Goal: Task Accomplishment & Management: Complete application form

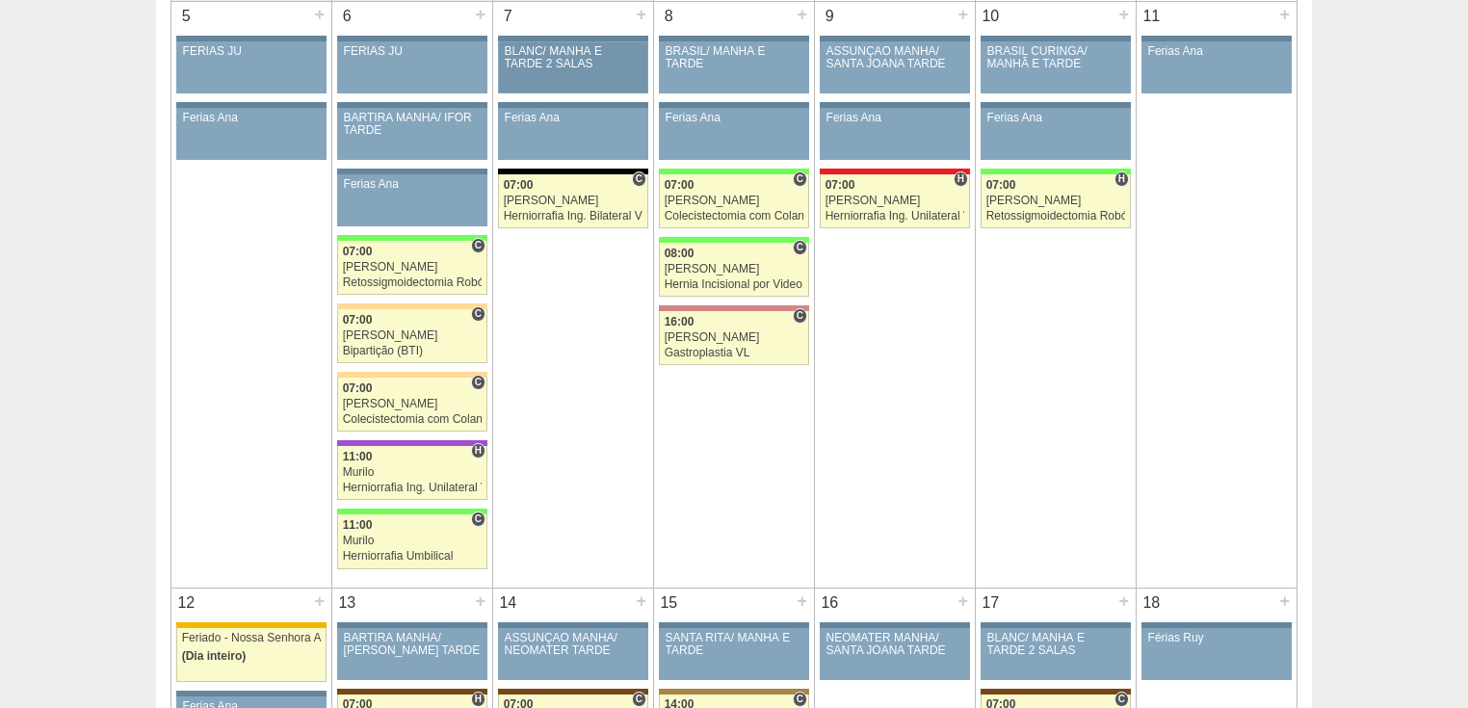
scroll to position [385, 0]
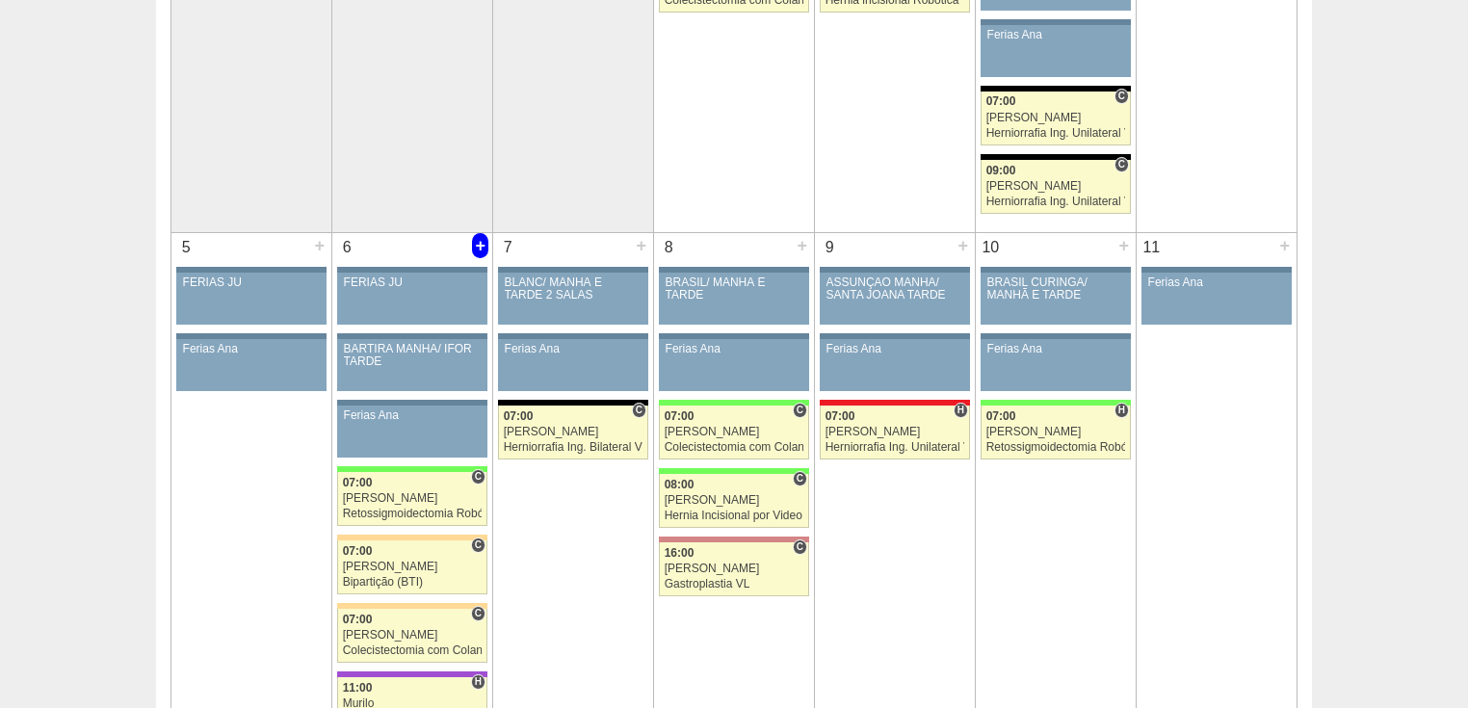
click at [482, 237] on div "+" at bounding box center [480, 245] width 16 height 25
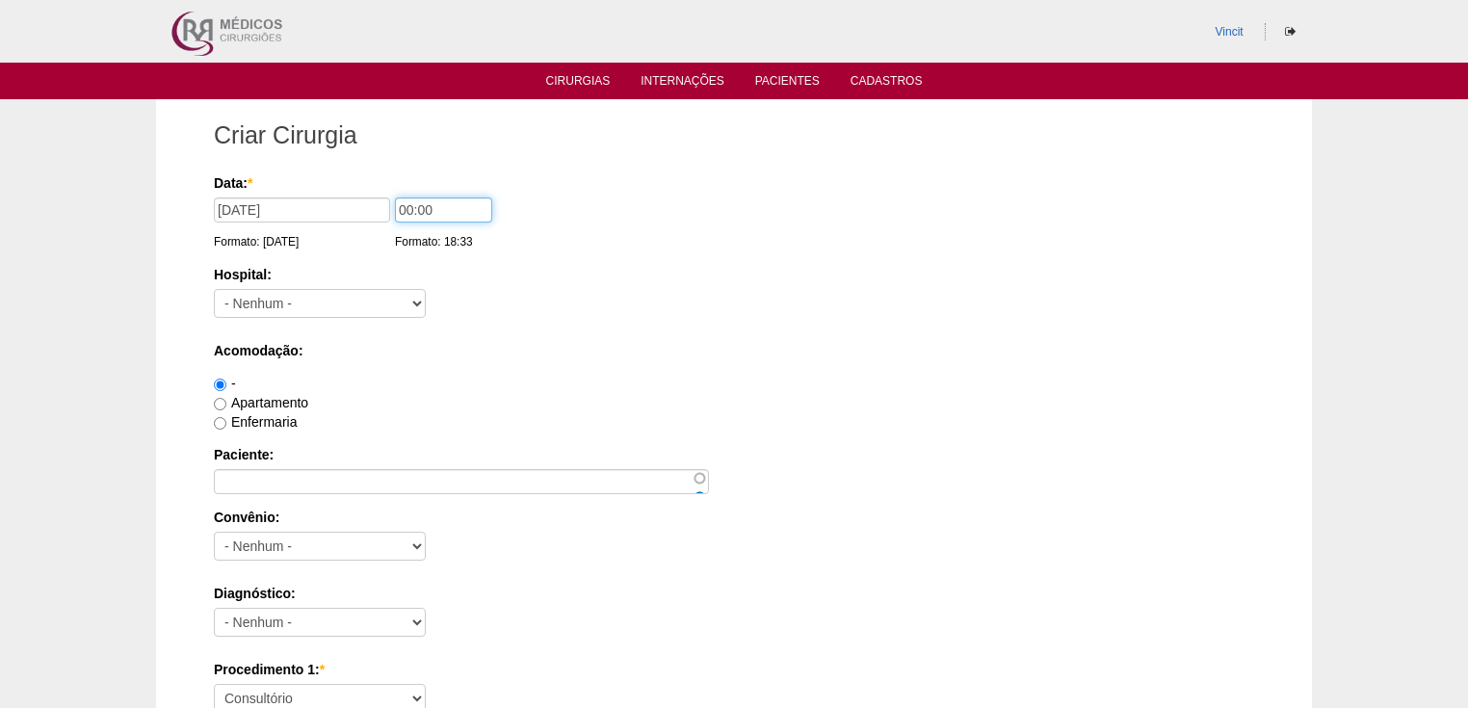
click at [411, 208] on input "00:00" at bounding box center [443, 209] width 97 height 25
type input "07:00"
click at [308, 305] on select "- Nenhum - 9 de Julho Albert Einstein Alvorada América Assunção Bartira Benefic…" at bounding box center [320, 303] width 212 height 29
select select "17"
click at [214, 289] on select "- Nenhum - 9 de Julho Albert Einstein Alvorada América Assunção Bartira Benefic…" at bounding box center [320, 303] width 212 height 29
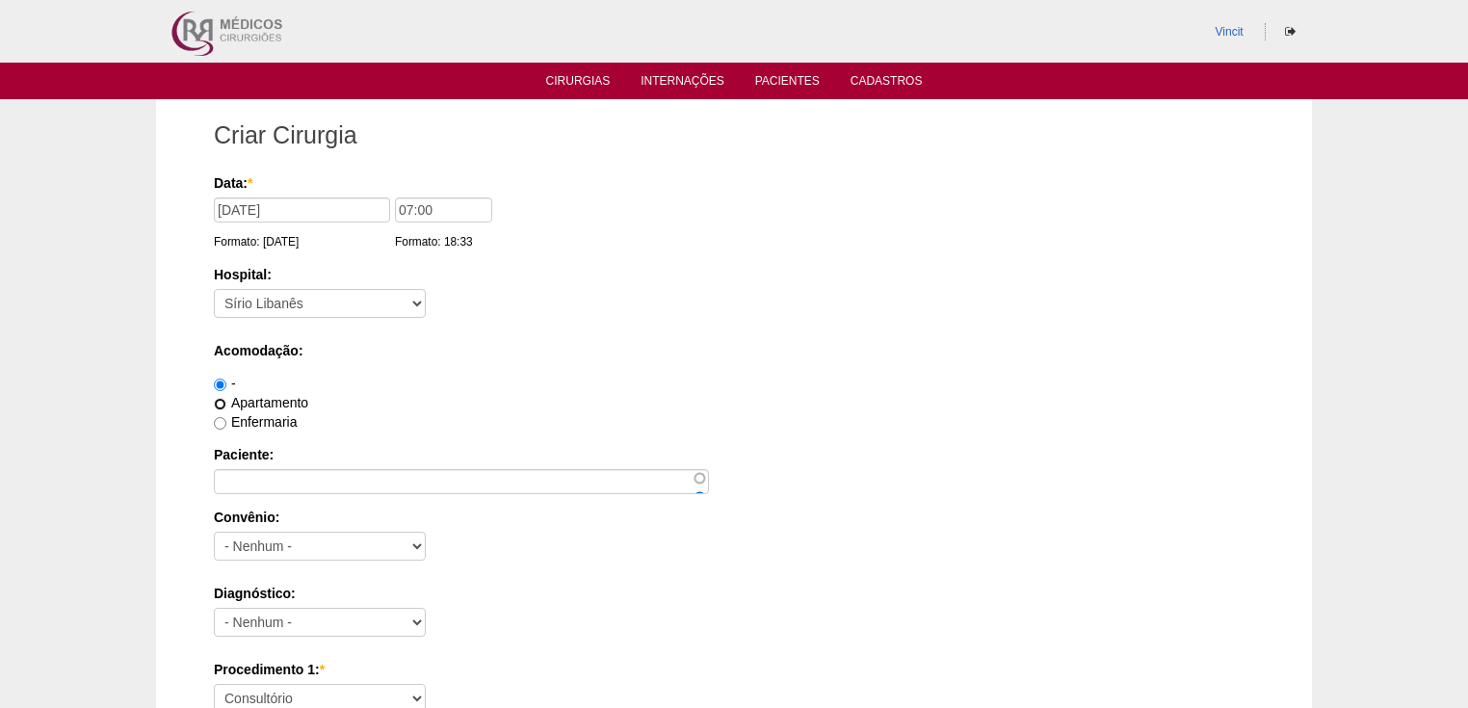
click at [216, 401] on input "Apartamento" at bounding box center [220, 404] width 13 height 13
radio input "true"
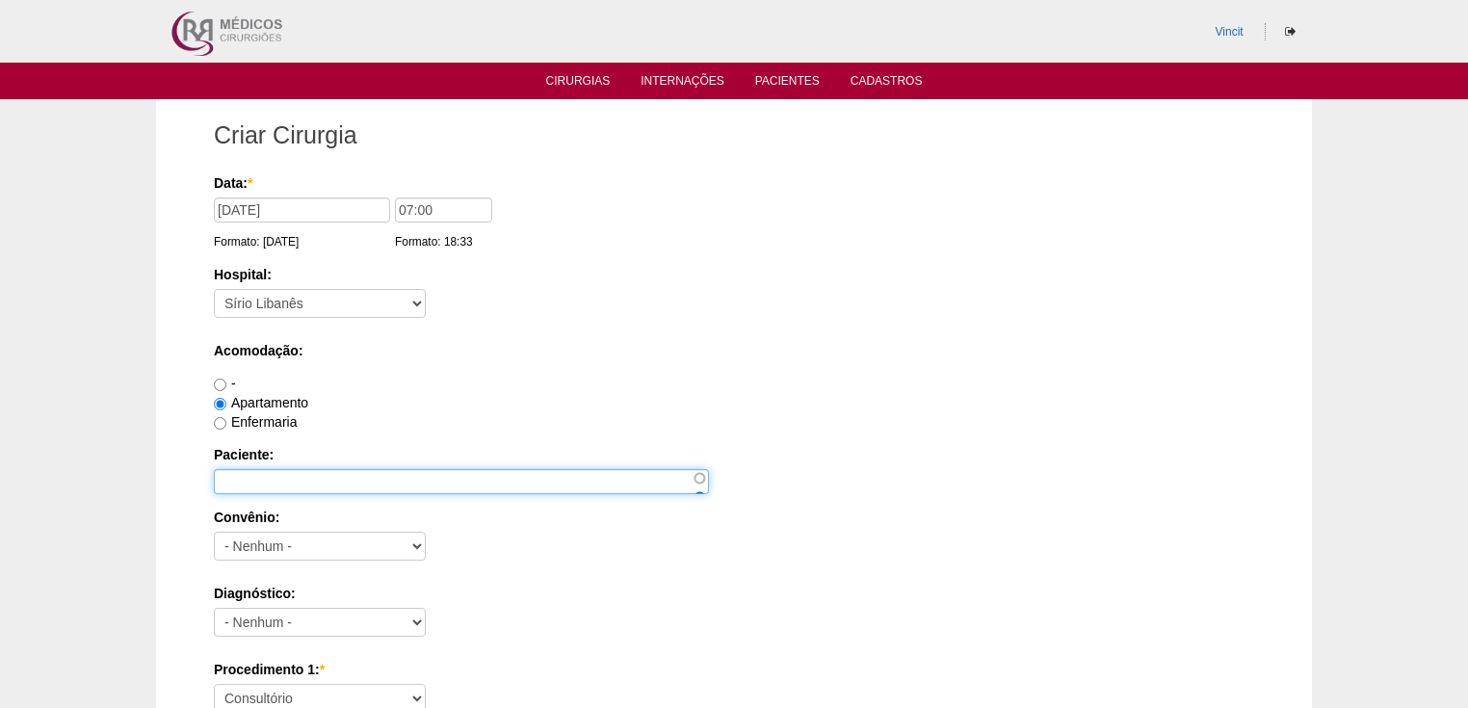
click at [246, 476] on input "Paciente:" at bounding box center [461, 481] width 495 height 25
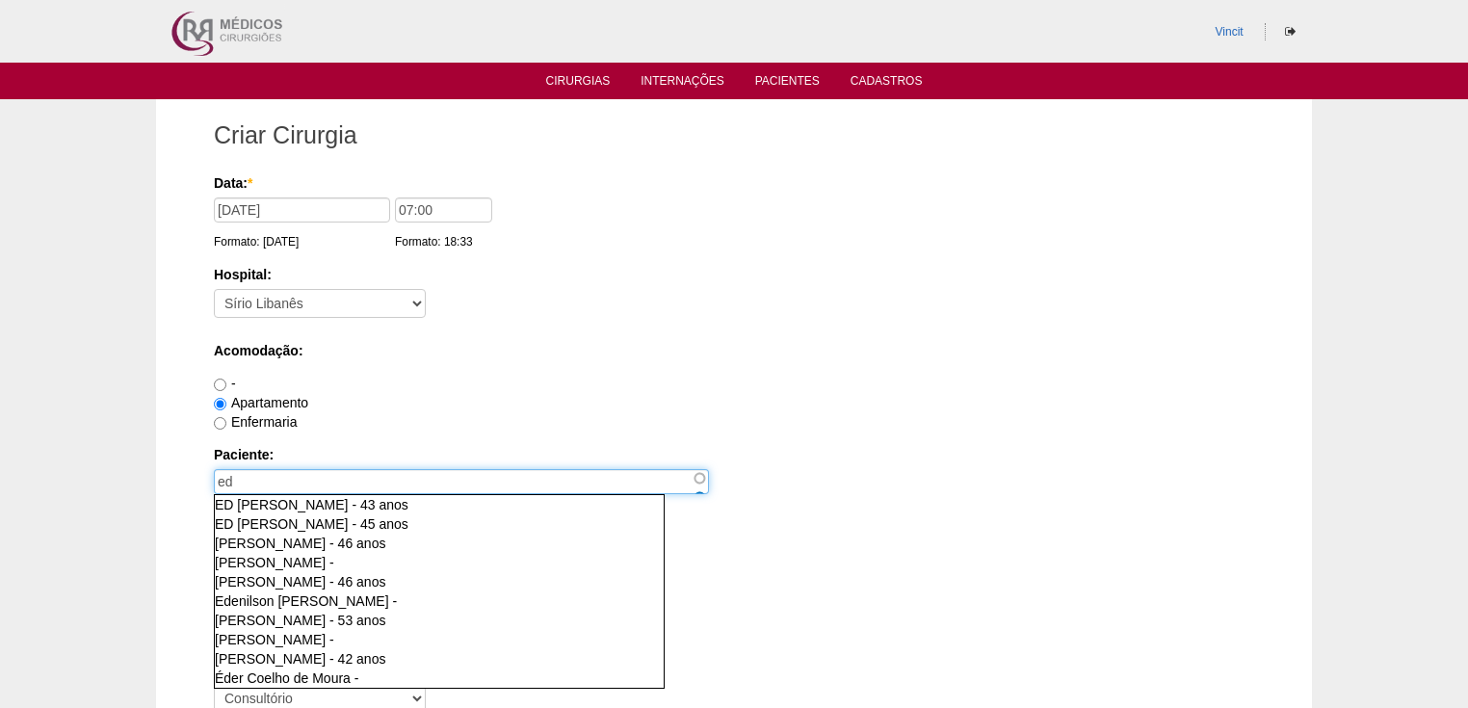
type input "e"
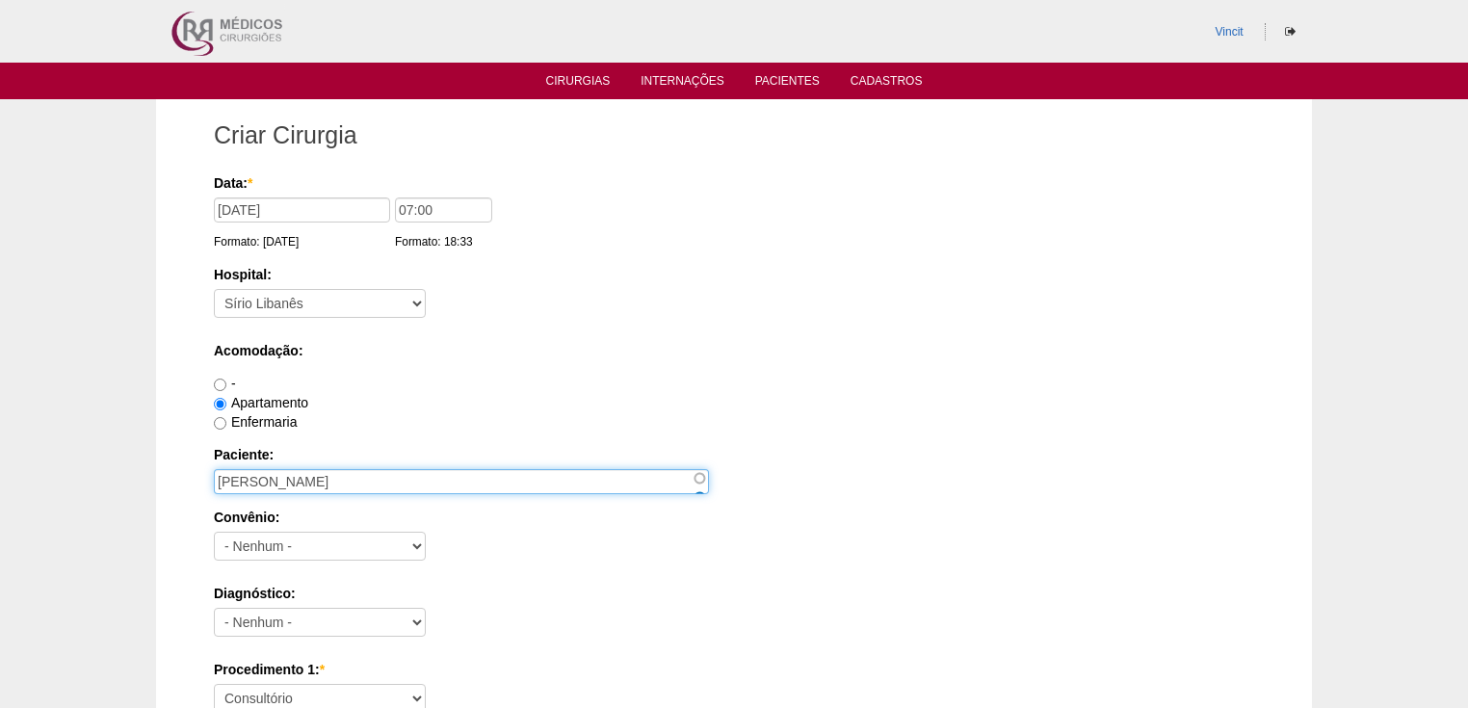
type input "EDNA APARECIDA RODRIGUES RONDINELLI"
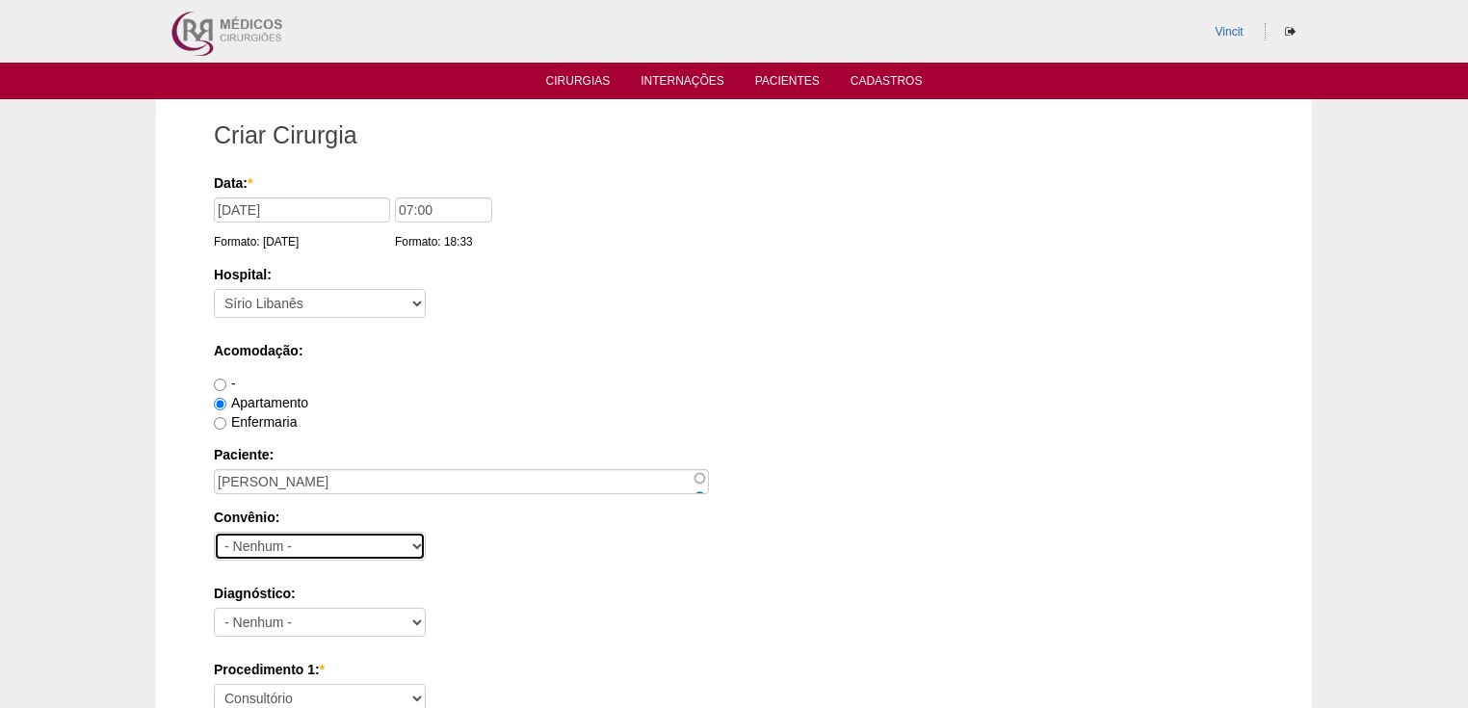
click at [240, 539] on select "- Nenhum - Abet Afresp Allianz Amil Blue Life Caasp Cabesp Caixa de Pensões Car…" at bounding box center [320, 546] width 212 height 29
select select "25"
click at [214, 532] on select "- Nenhum - Abet Afresp Allianz Amil Blue Life Caasp Cabesp Caixa de Pensões Car…" at bounding box center [320, 546] width 212 height 29
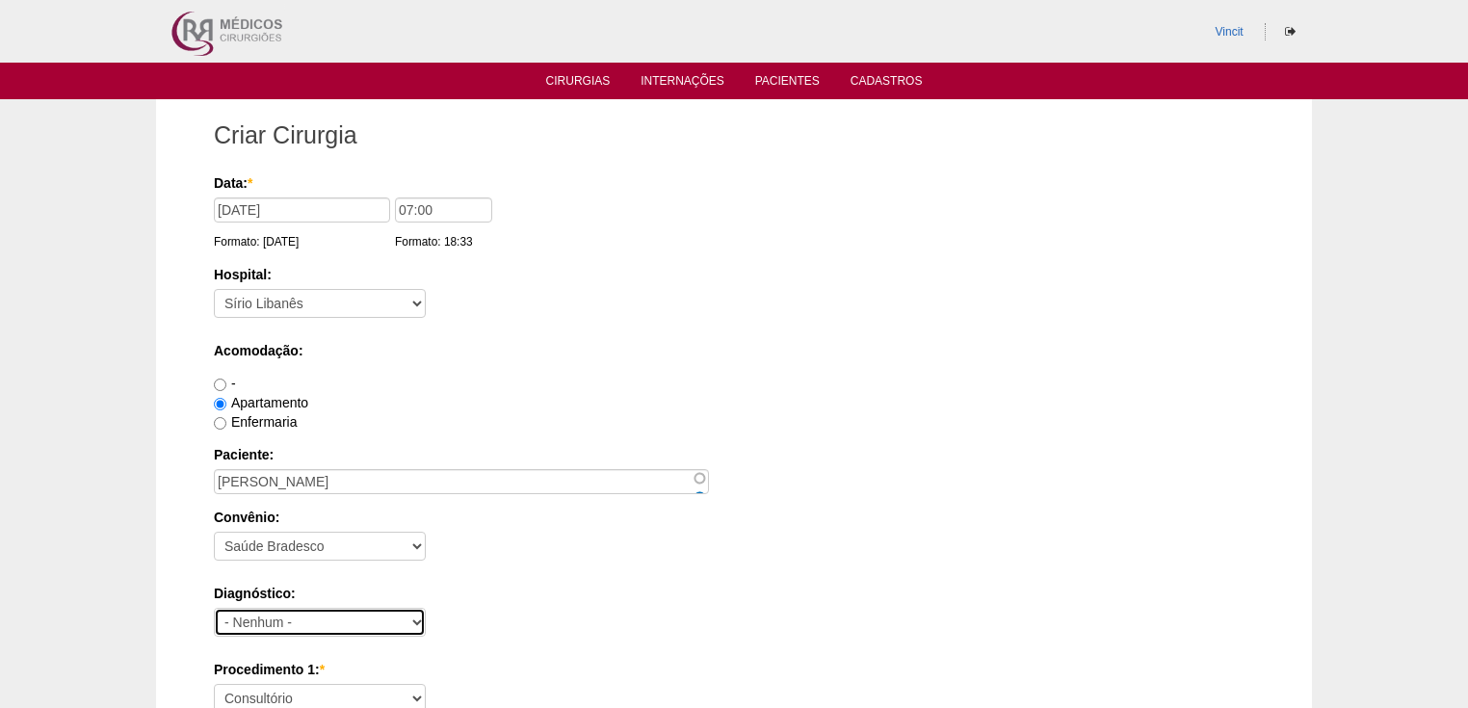
click at [296, 620] on select "- Nenhum - Abdome Agudo Abscesso Hepático Abscesso Perianal Abscesso Peritoneal…" at bounding box center [320, 622] width 212 height 29
click at [554, 609] on div "Diagnóstico: - Nenhum - Abdome Agudo Abscesso Hepático Abscesso Perianal Absces…" at bounding box center [734, 615] width 1040 height 63
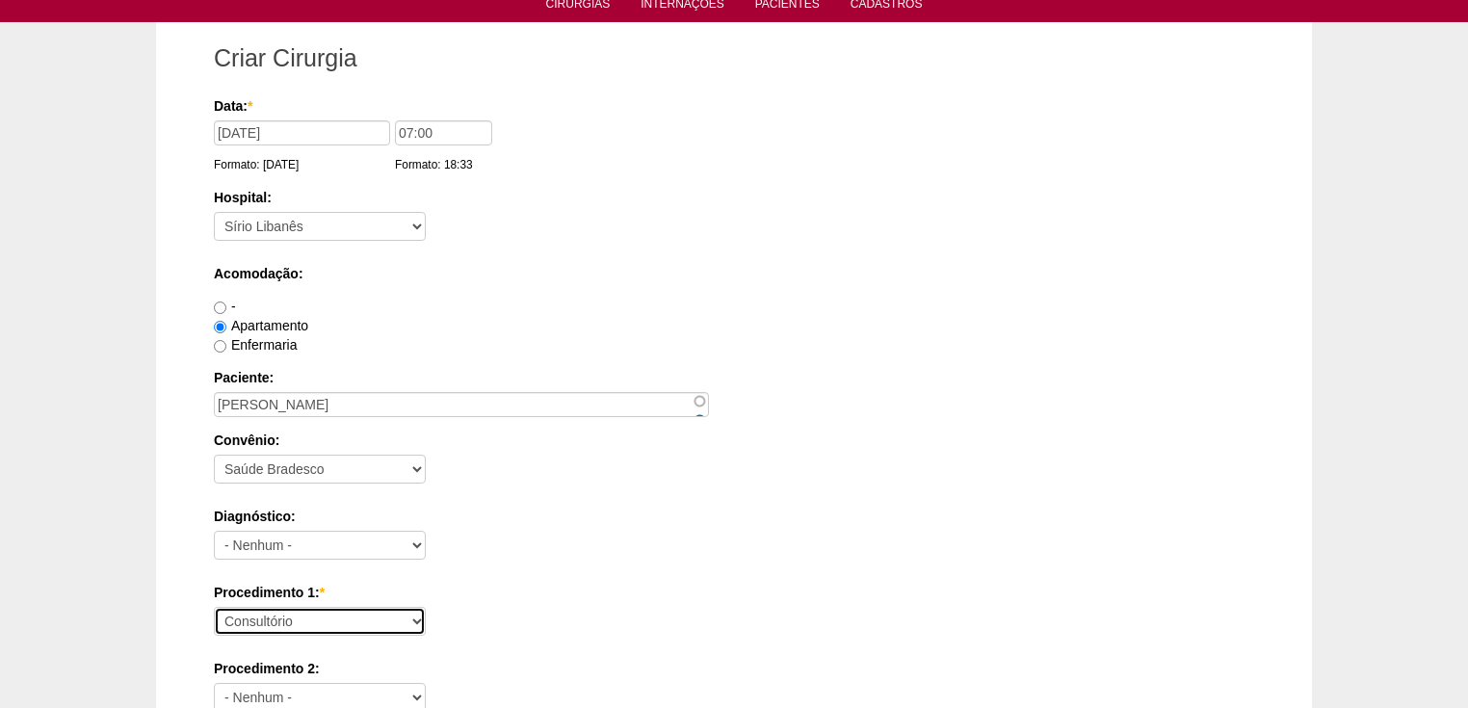
click at [328, 613] on select "Consultório Abscesso Hepático - Drenagem Abscesso perianal Amputação Abdômino P…" at bounding box center [320, 621] width 212 height 29
select select "43901"
click at [214, 607] on select "Consultório Abscesso Hepático - Drenagem Abscesso perianal Amputação Abdômino P…" at bounding box center [320, 621] width 212 height 29
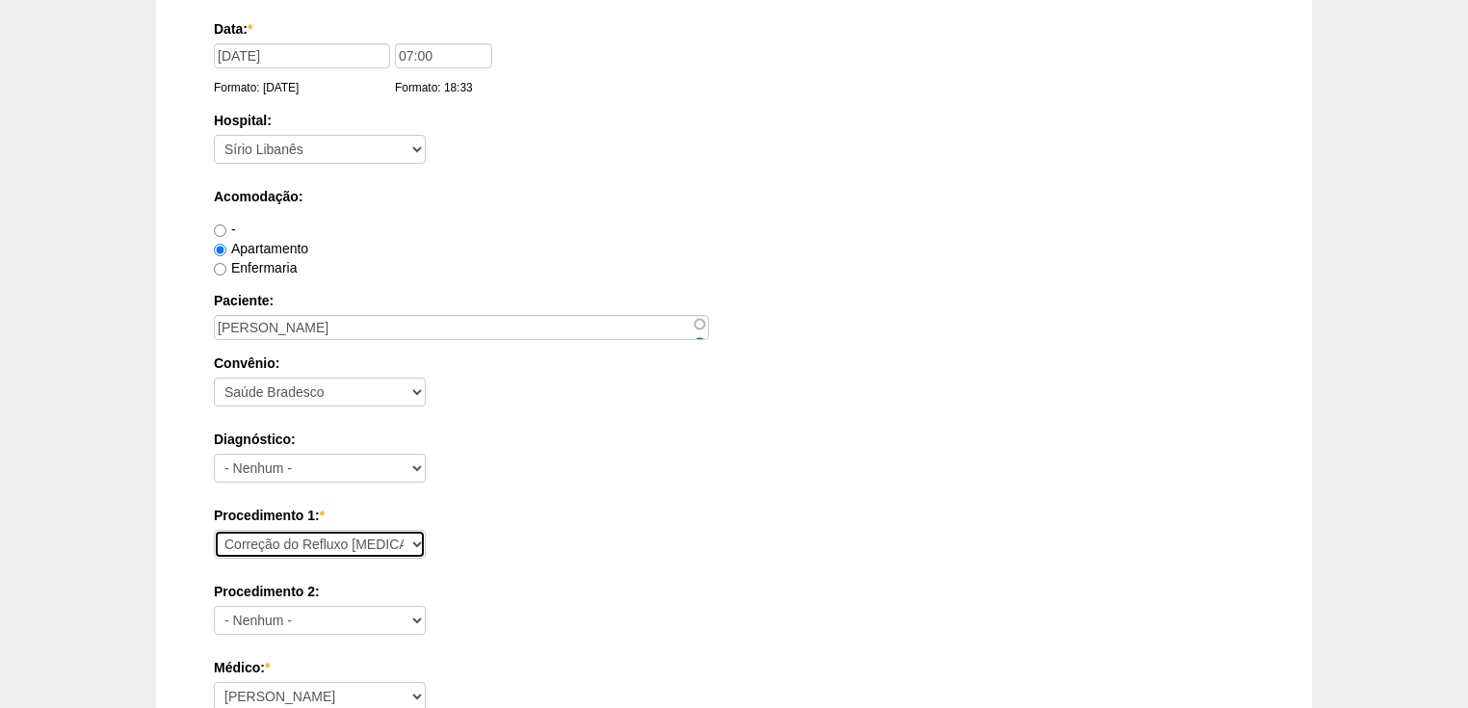
scroll to position [231, 0]
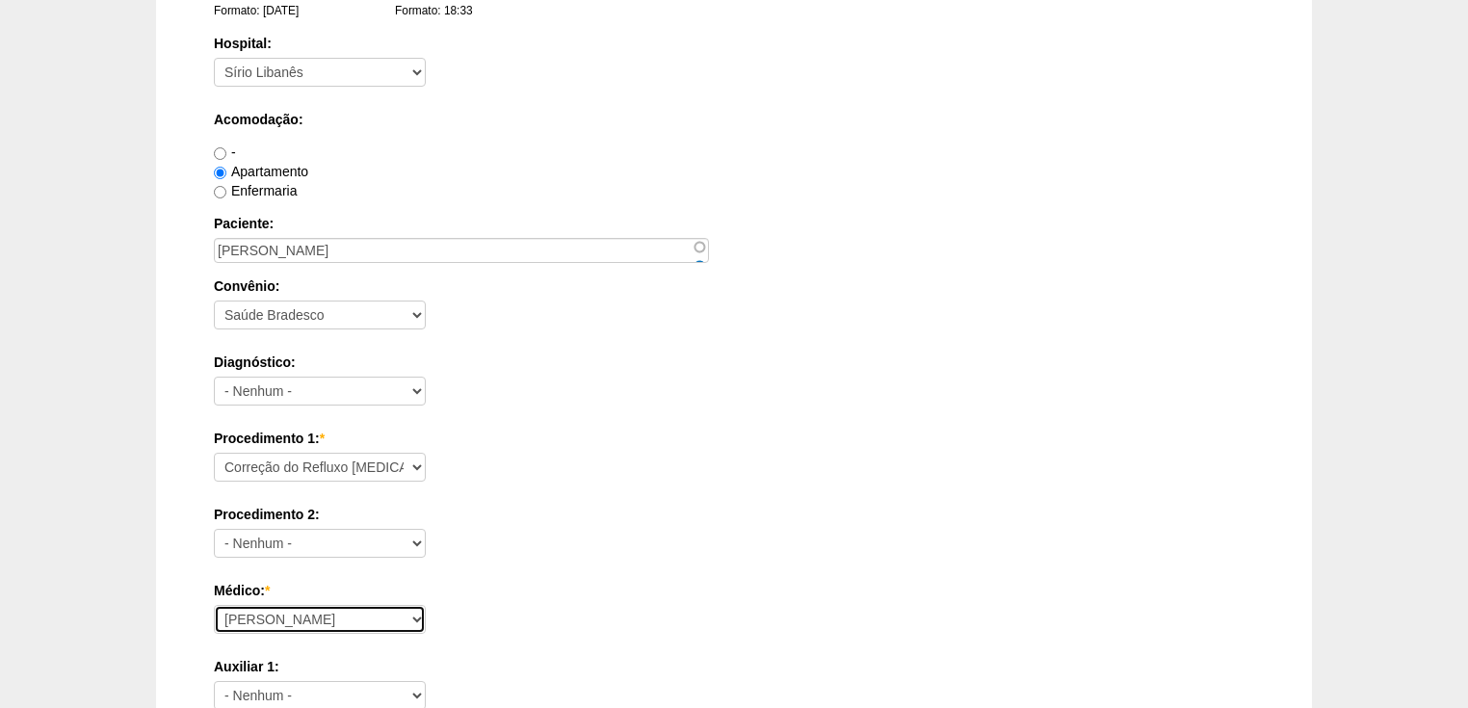
click at [254, 620] on select "Ana Paula Bruno Felipe Rossi Geraldo Igor Benevides Isabella Juliana Luiz Guilh…" at bounding box center [320, 619] width 212 height 29
select select "22"
click at [214, 605] on select "Ana Paula Bruno Felipe Rossi Geraldo Igor Benevides Isabella Juliana Luiz Guilh…" at bounding box center [320, 619] width 212 height 29
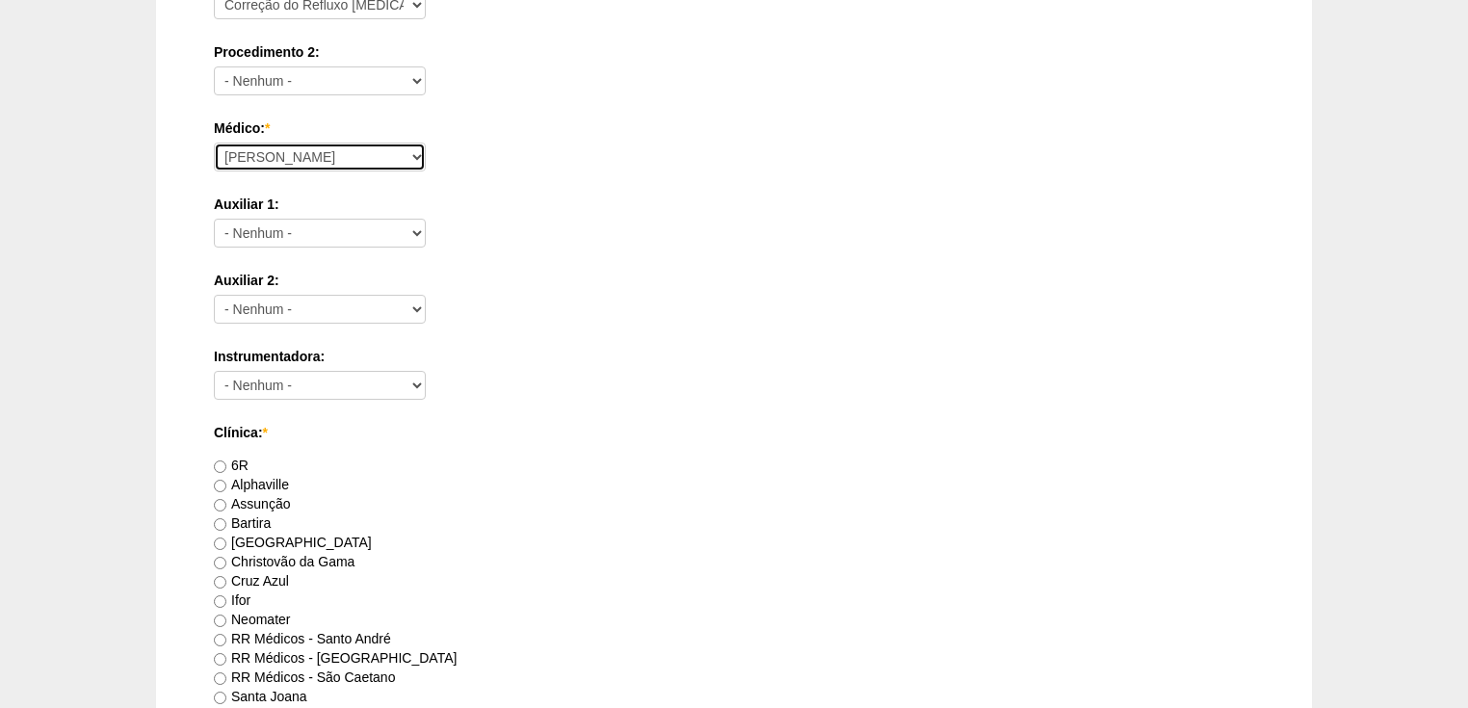
scroll to position [848, 0]
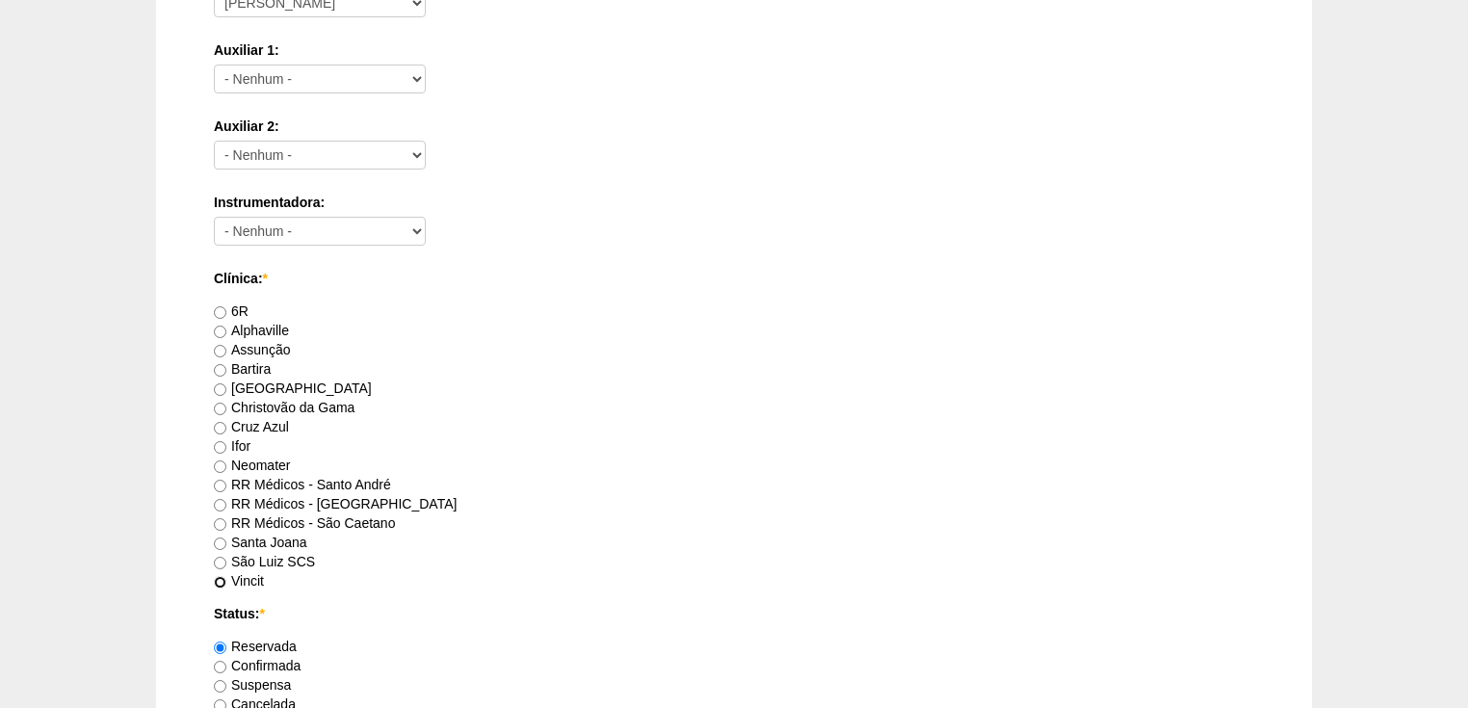
click at [220, 576] on input "Vincit" at bounding box center [220, 582] width 13 height 13
radio input "true"
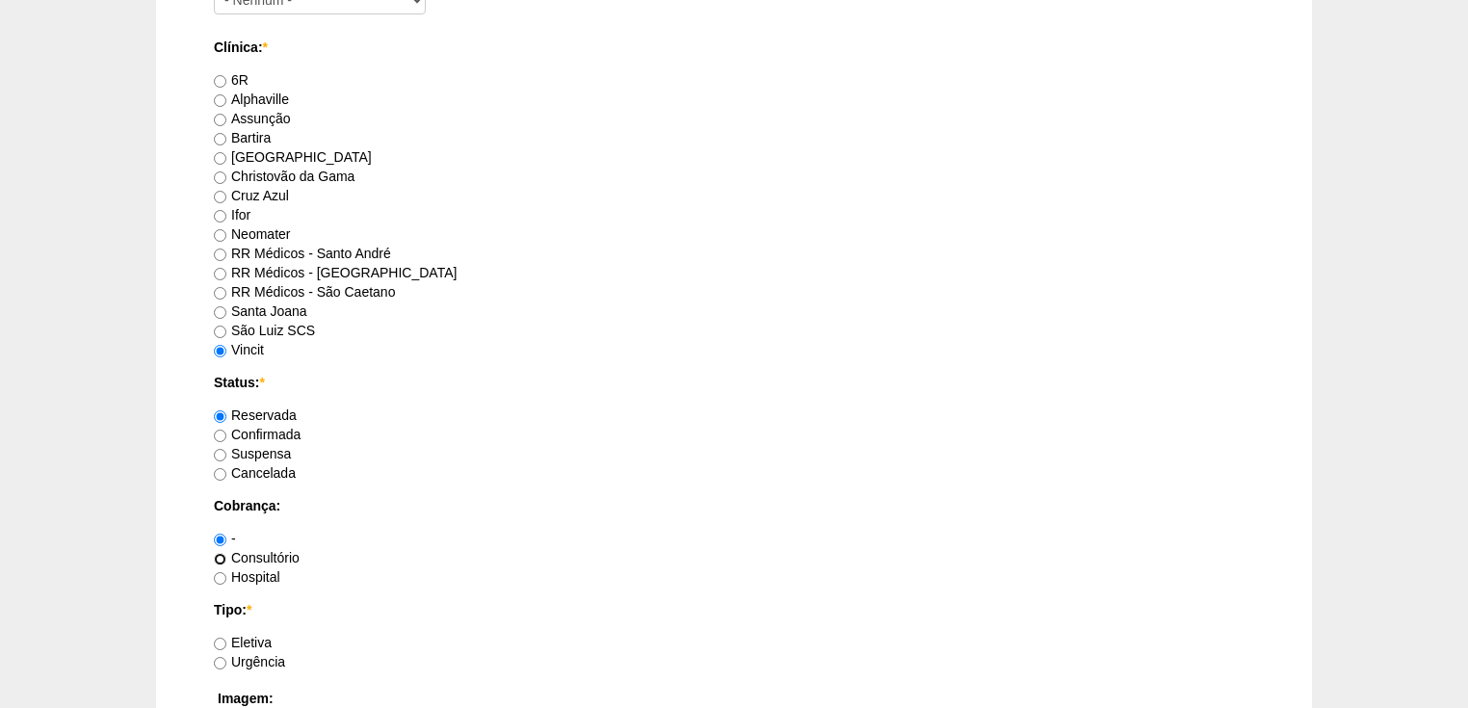
click at [222, 554] on input "Consultório" at bounding box center [220, 559] width 13 height 13
radio input "true"
click at [218, 643] on input "Eletiva" at bounding box center [220, 644] width 13 height 13
radio input "true"
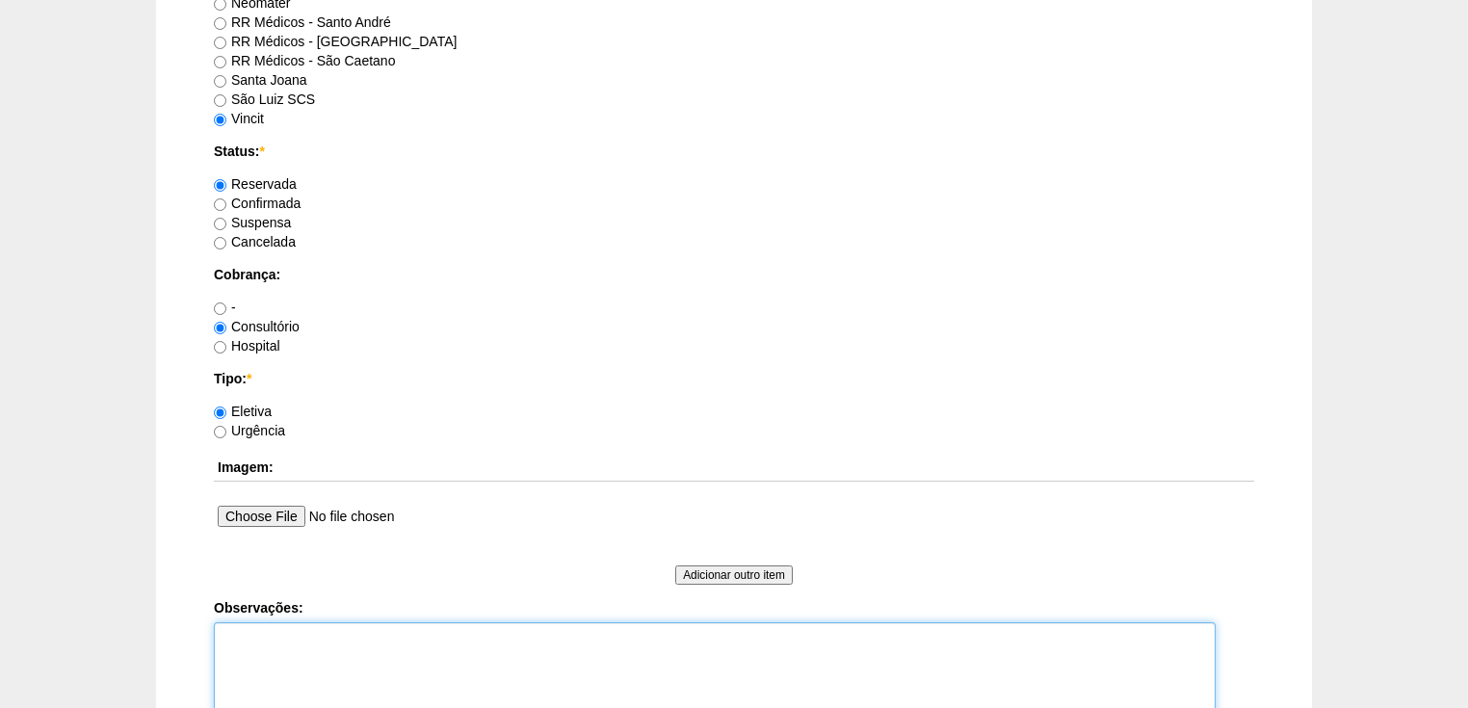
click at [233, 639] on textarea "Observações:" at bounding box center [715, 675] width 1002 height 106
type textarea "v"
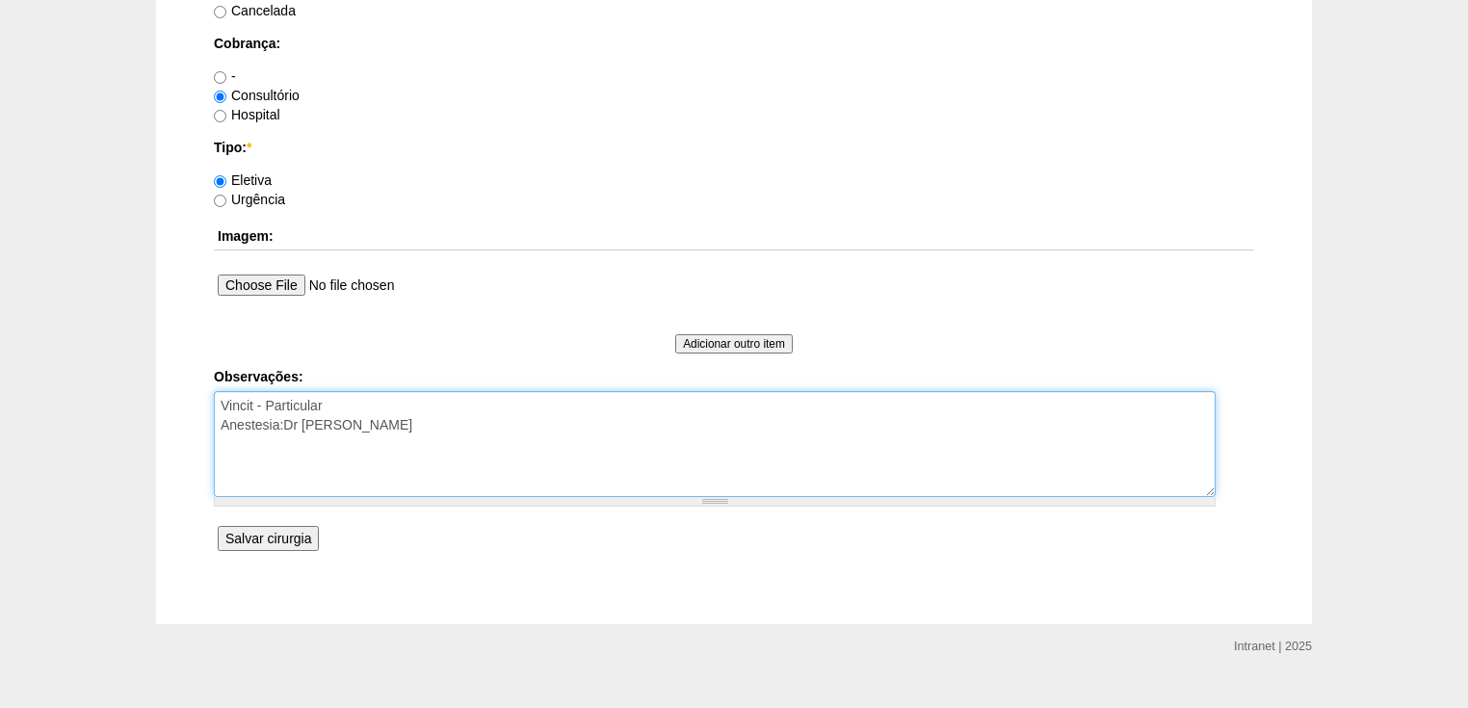
type textarea "Vincit - Particular Anestesia:Dr Fábio"
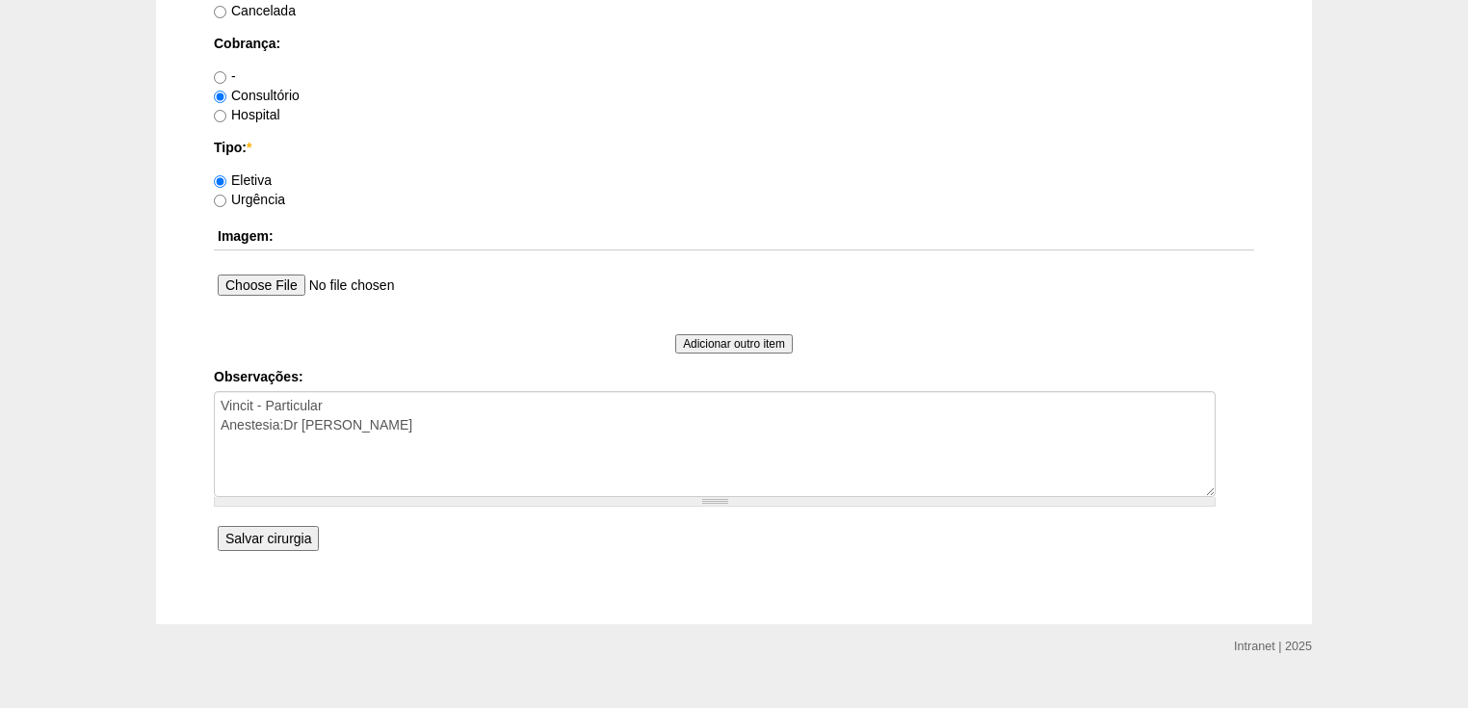
click at [270, 532] on input "Salvar cirurgia" at bounding box center [268, 538] width 101 height 25
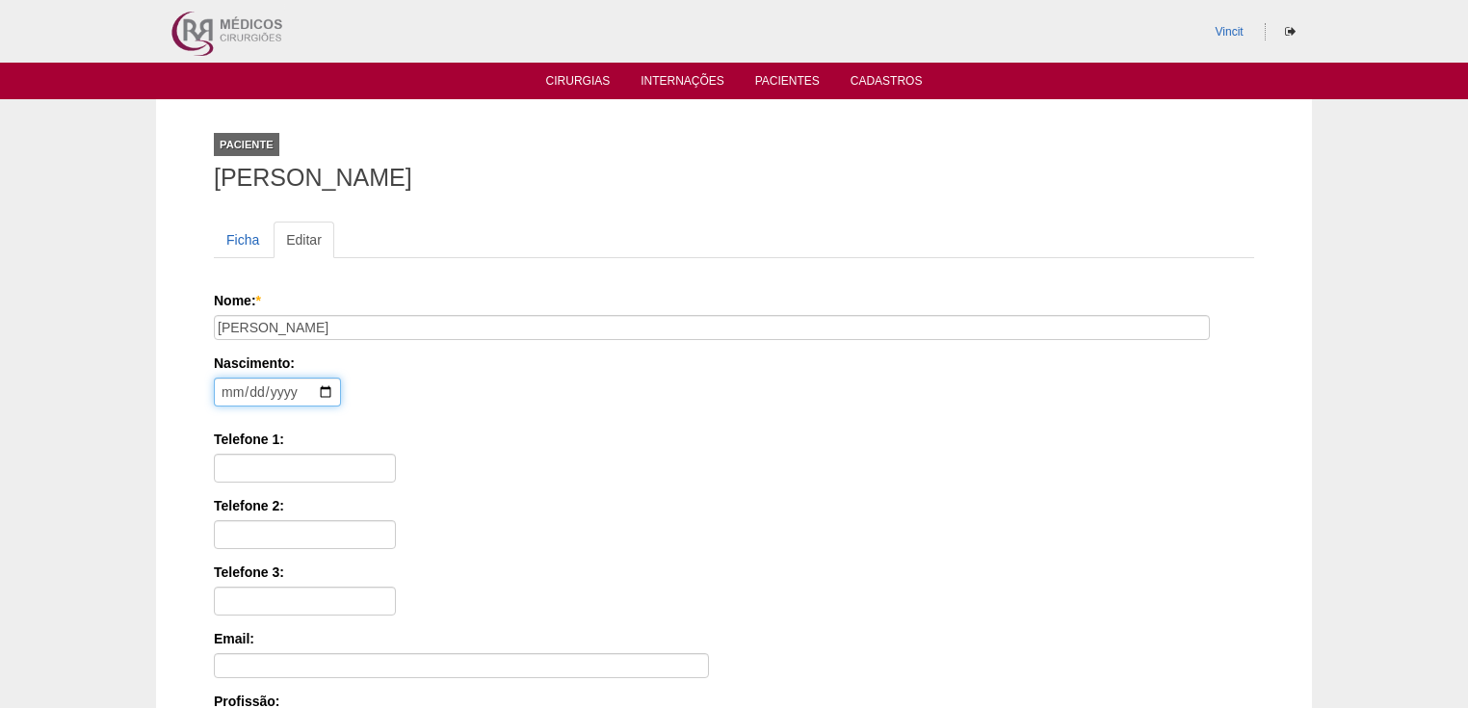
click at [227, 390] on input "date" at bounding box center [277, 392] width 127 height 29
type input "1964-03-29"
click at [249, 462] on input "Telefone 1:" at bounding box center [305, 468] width 182 height 29
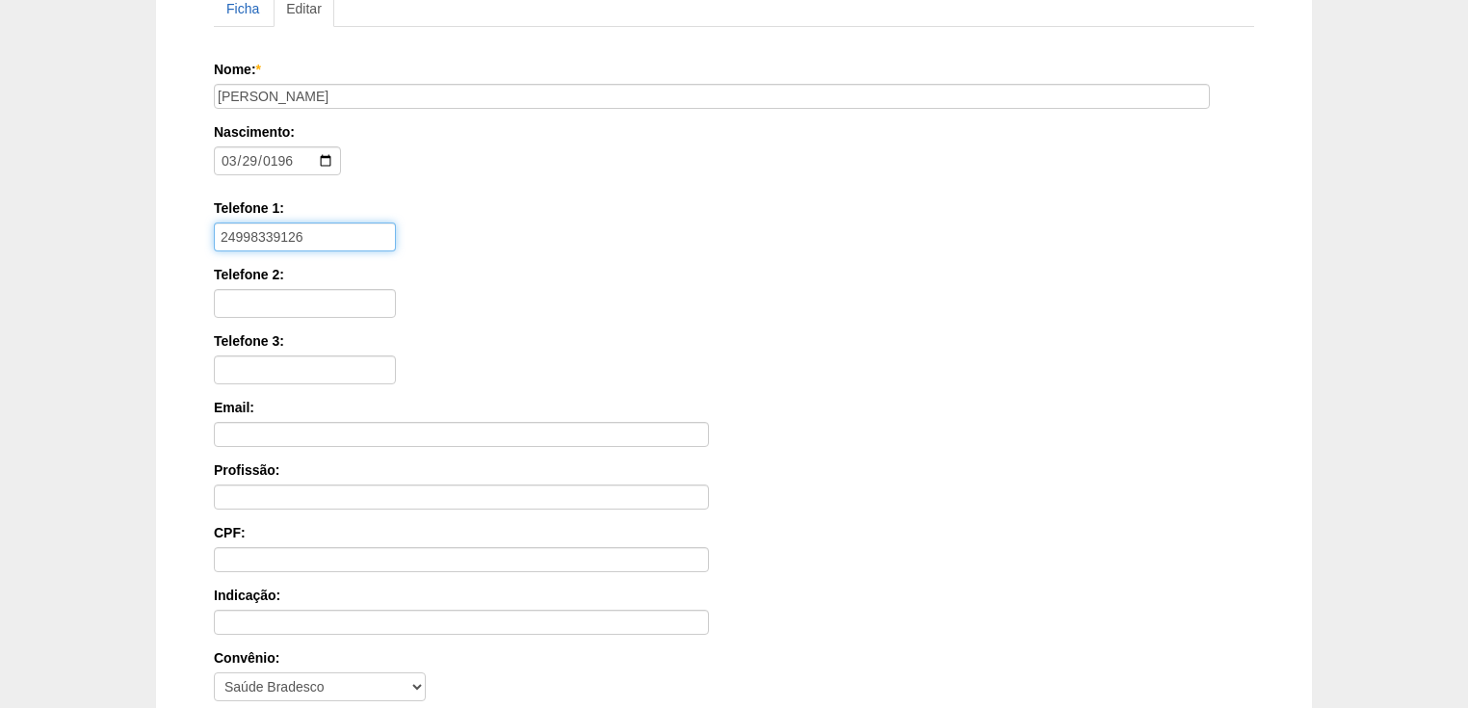
scroll to position [462, 0]
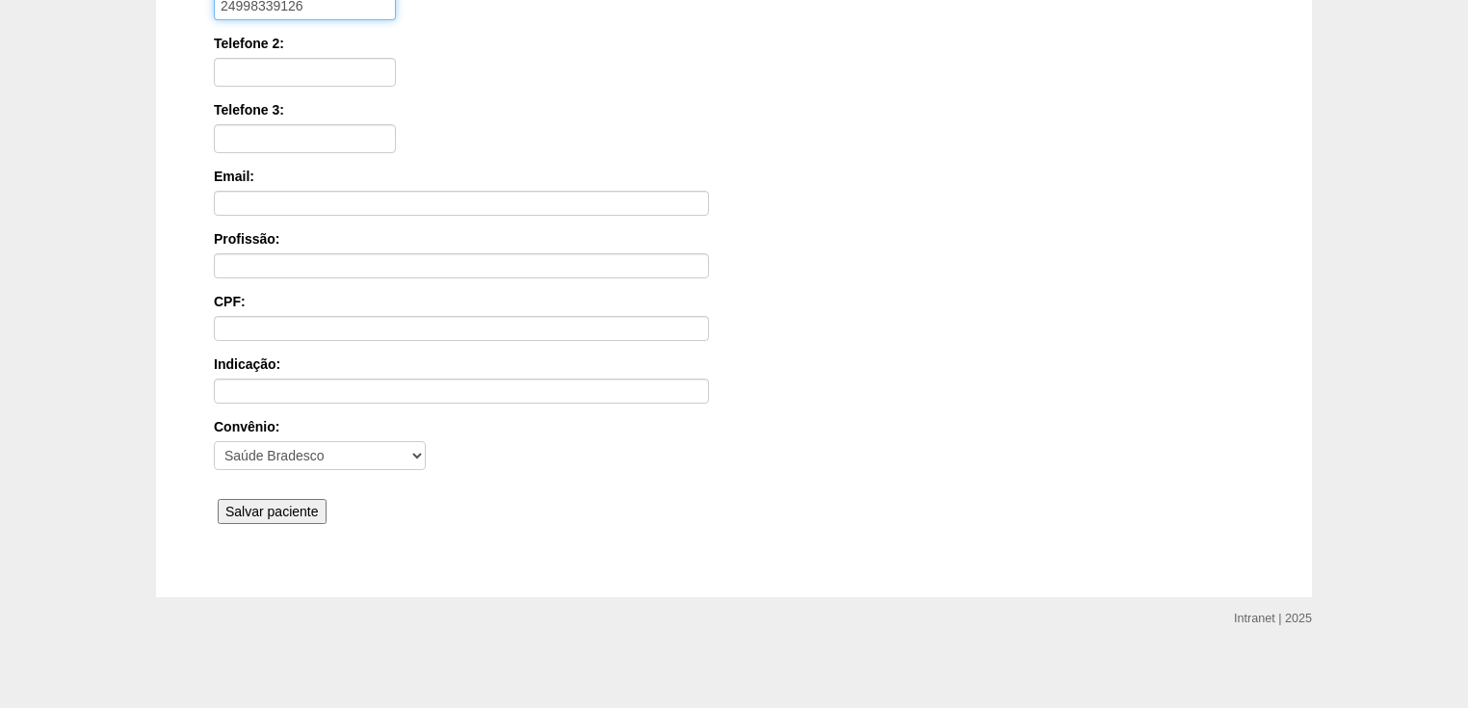
type input "24998339126"
click at [256, 505] on input "Salvar paciente" at bounding box center [272, 511] width 109 height 25
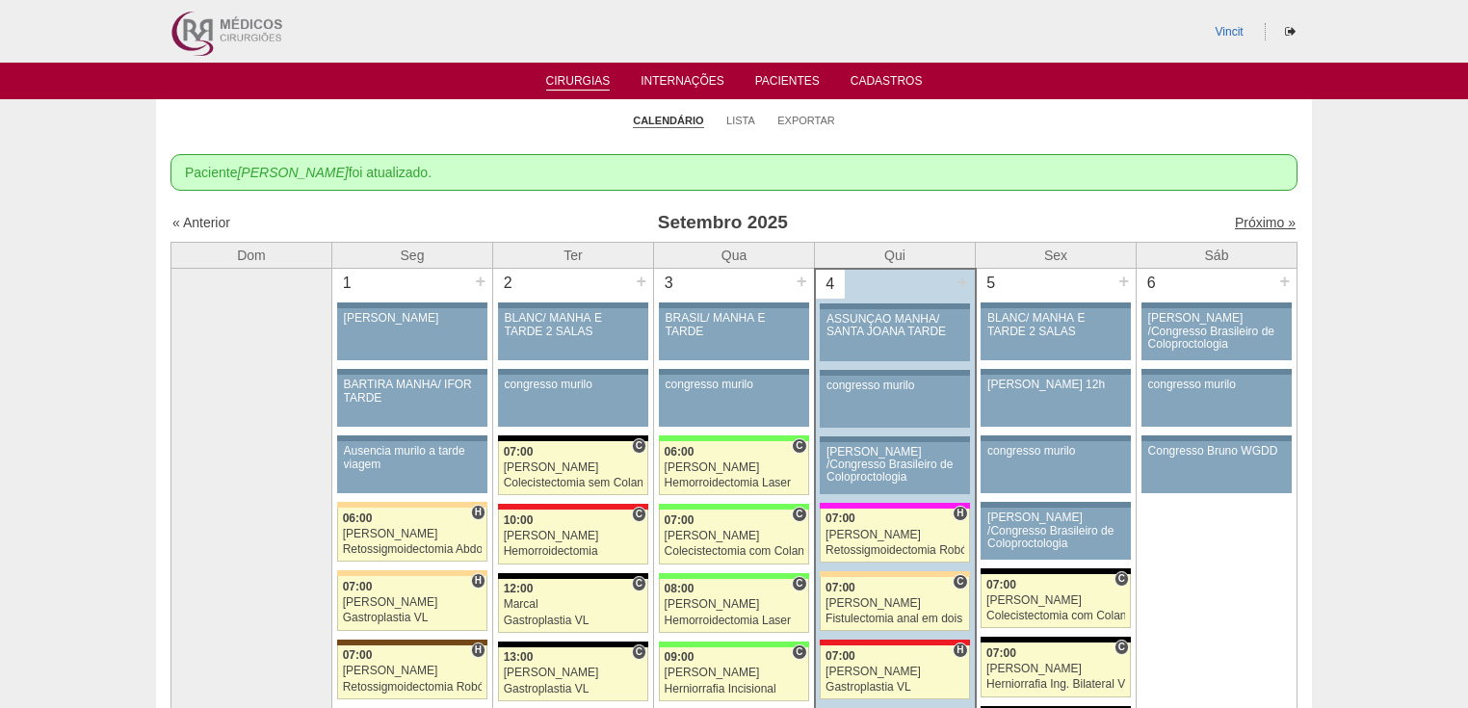
click at [1236, 225] on link "Próximo »" at bounding box center [1265, 222] width 61 height 15
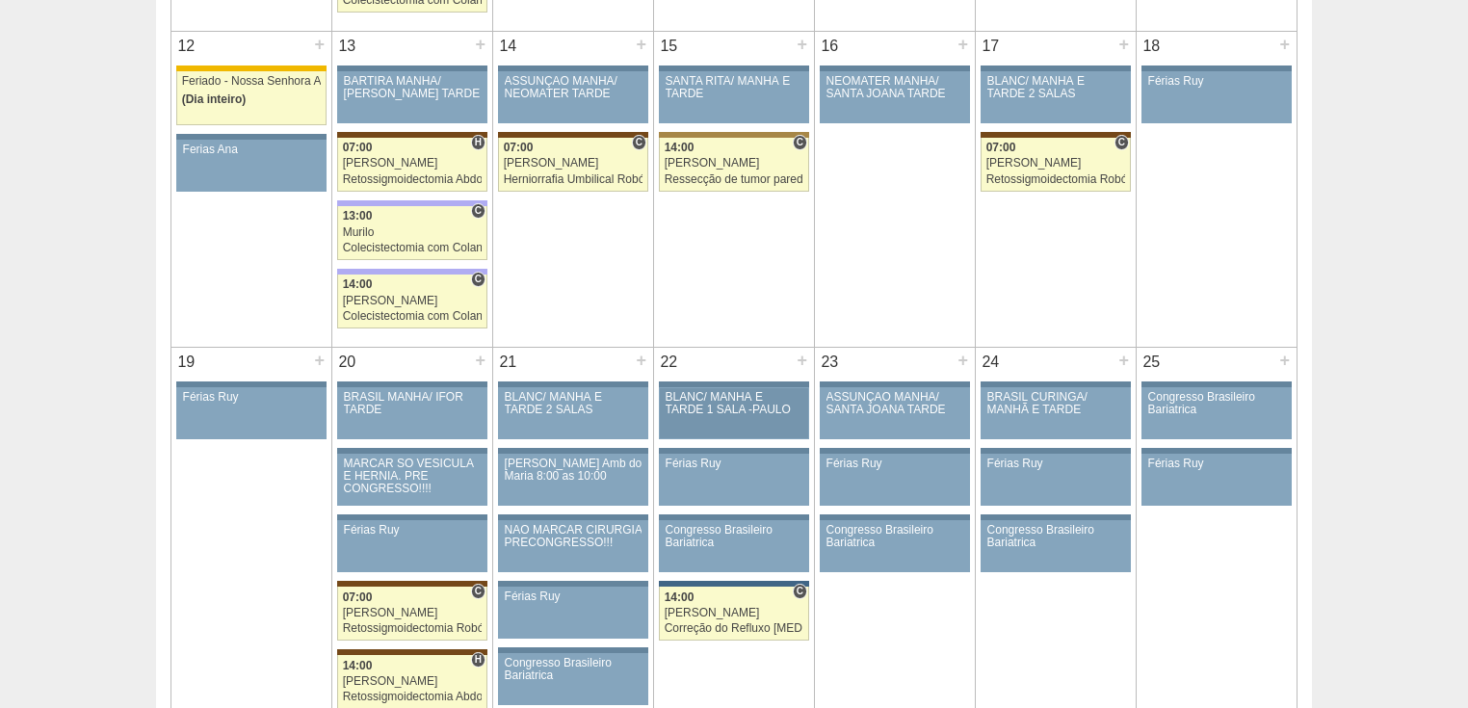
scroll to position [1464, 0]
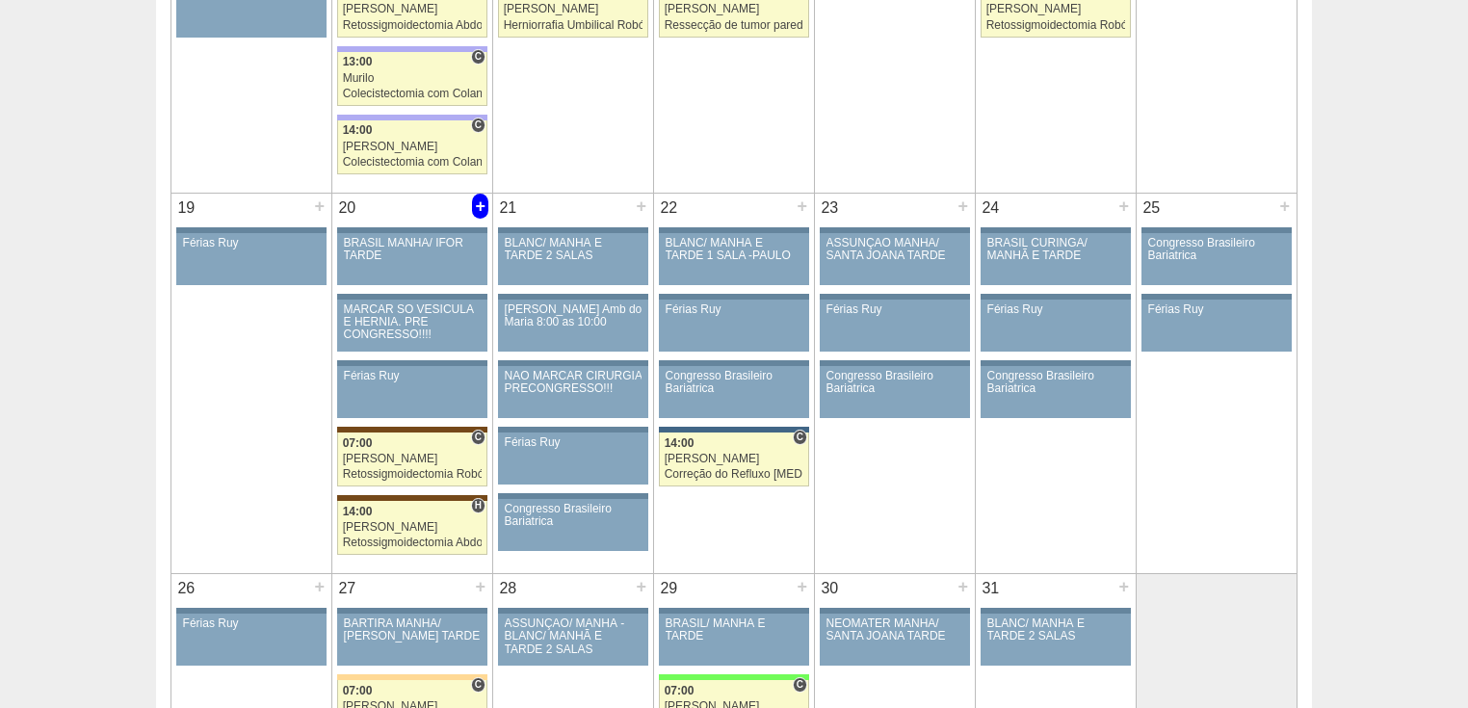
click at [474, 202] on div "+" at bounding box center [480, 206] width 16 height 25
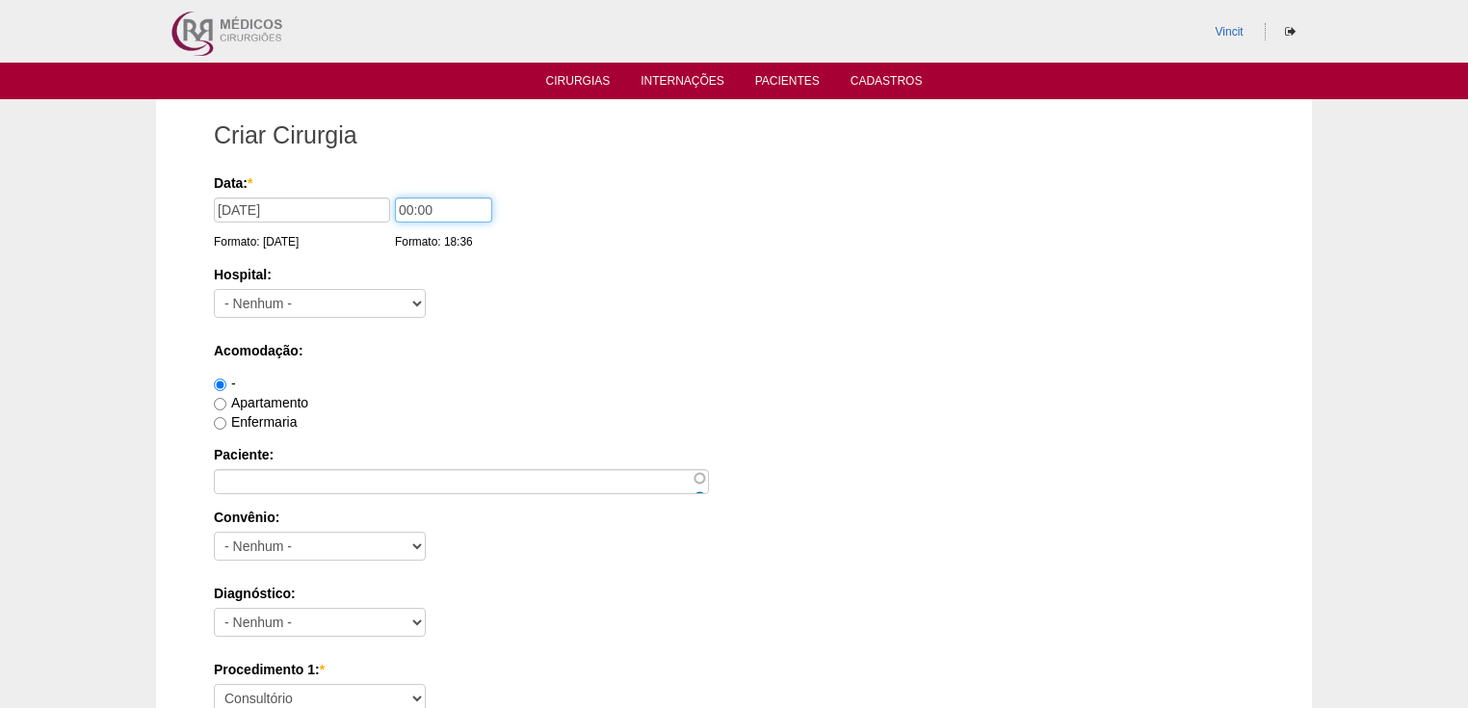
click at [412, 210] on input "00:00" at bounding box center [443, 209] width 97 height 25
type input "07:00"
click at [369, 297] on select "- Nenhum - 9 de Julho Albert Einstein Alvorada América Assunção Bartira Benefic…" at bounding box center [320, 303] width 212 height 29
select select "17"
click at [214, 289] on select "- Nenhum - 9 de Julho Albert Einstein Alvorada América Assunção Bartira Benefic…" at bounding box center [320, 303] width 212 height 29
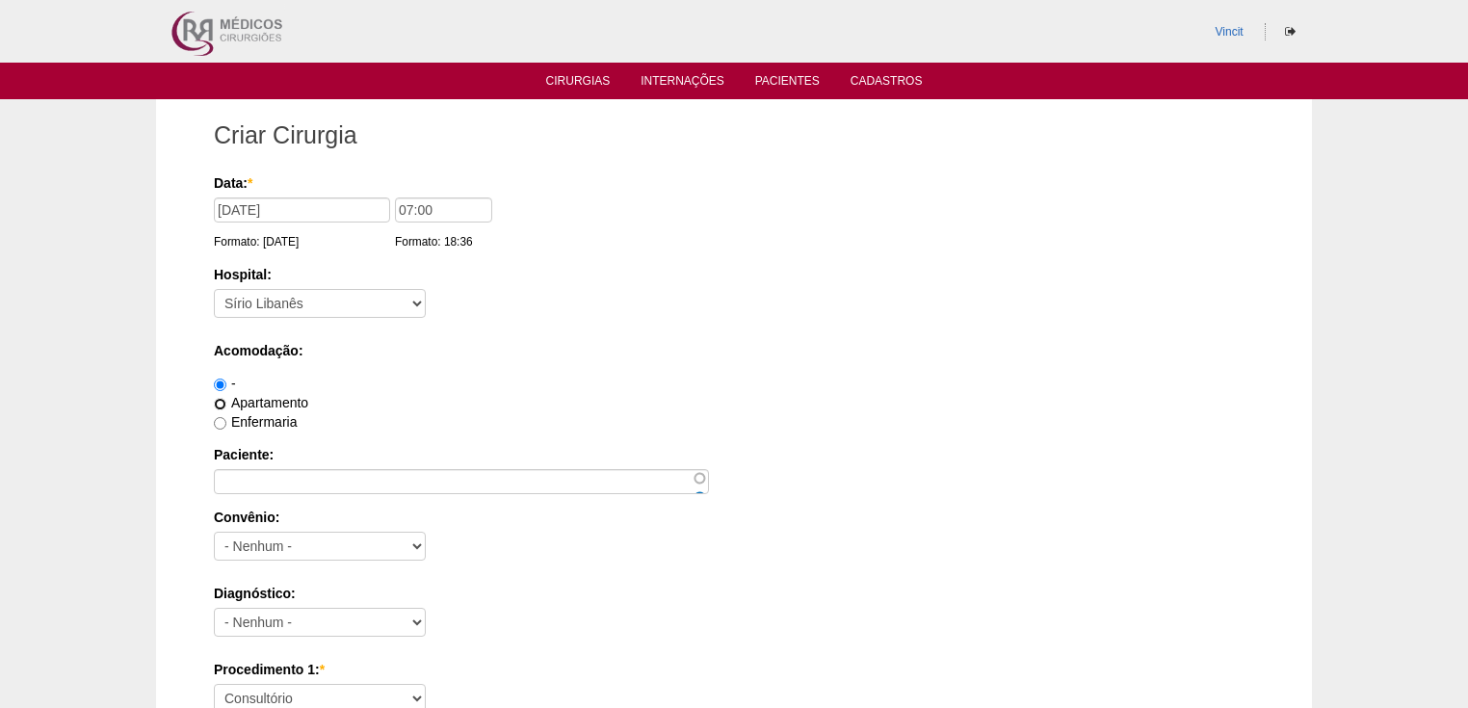
click at [222, 403] on input "Apartamento" at bounding box center [220, 404] width 13 height 13
radio input "true"
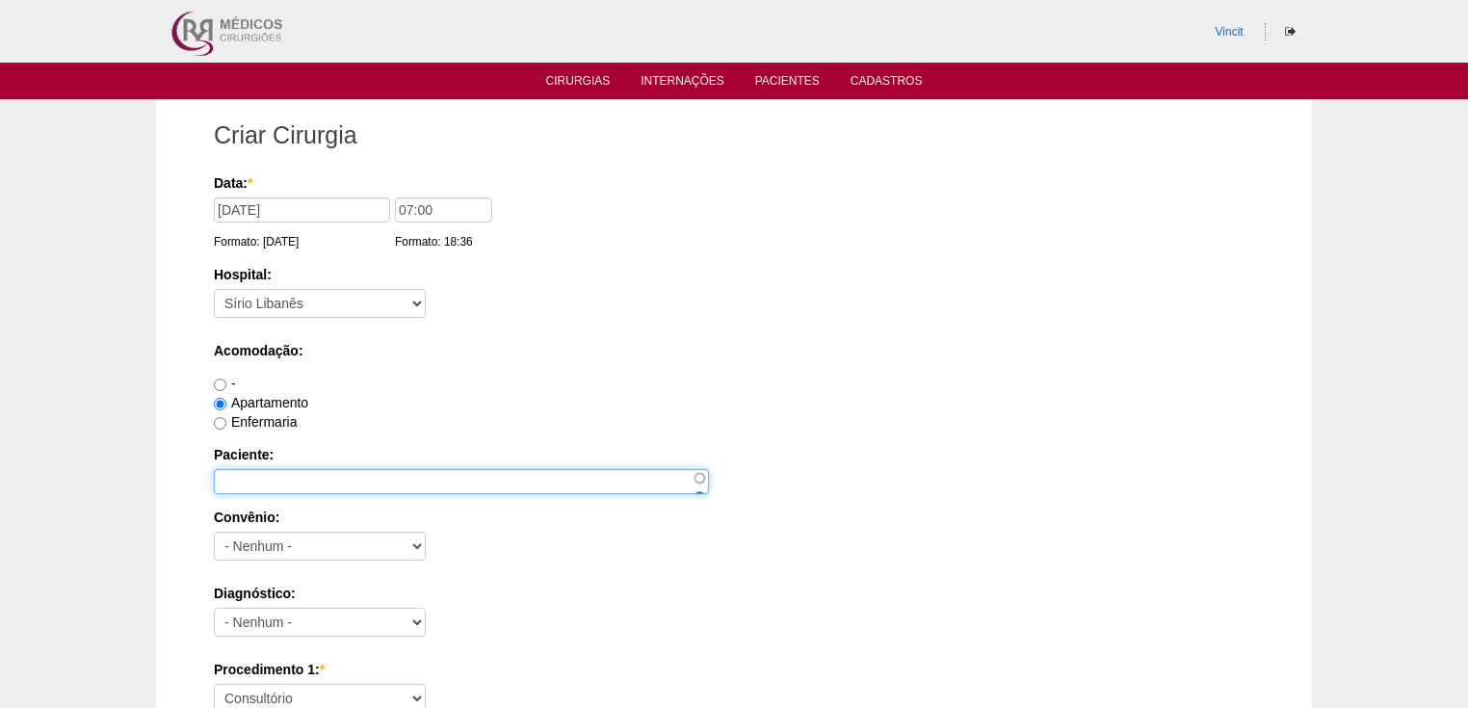
click at [305, 478] on input "Paciente:" at bounding box center [461, 481] width 495 height 25
type input "v"
type input "VALDINEI ALVES RIBEIRO"
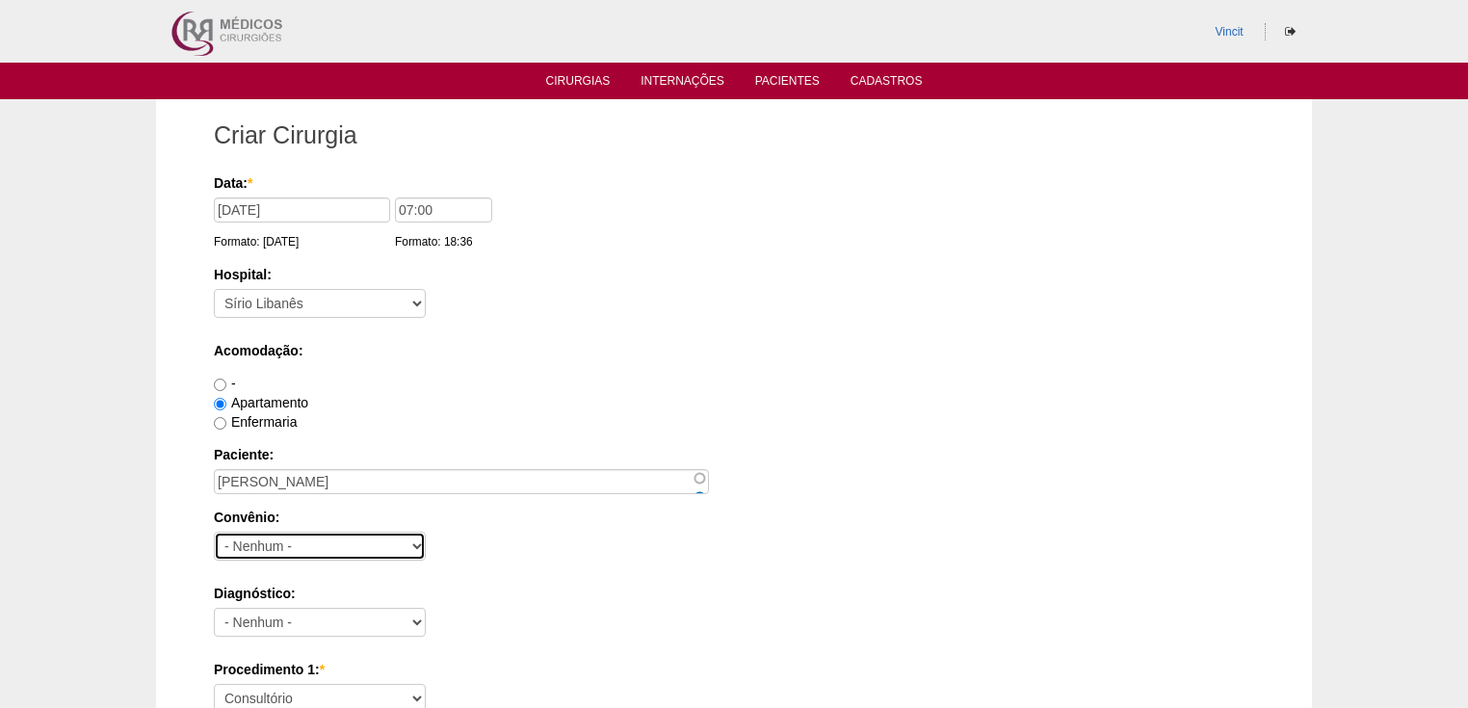
click at [316, 543] on select "- Nenhum - Abet Afresp Allianz Amil Blue Life Caasp Cabesp Caixa de Pensões Car…" at bounding box center [320, 546] width 212 height 29
select select "8907"
click at [214, 532] on select "- Nenhum - Abet Afresp Allianz Amil Blue Life Caasp Cabesp Caixa de Pensões Car…" at bounding box center [320, 546] width 212 height 29
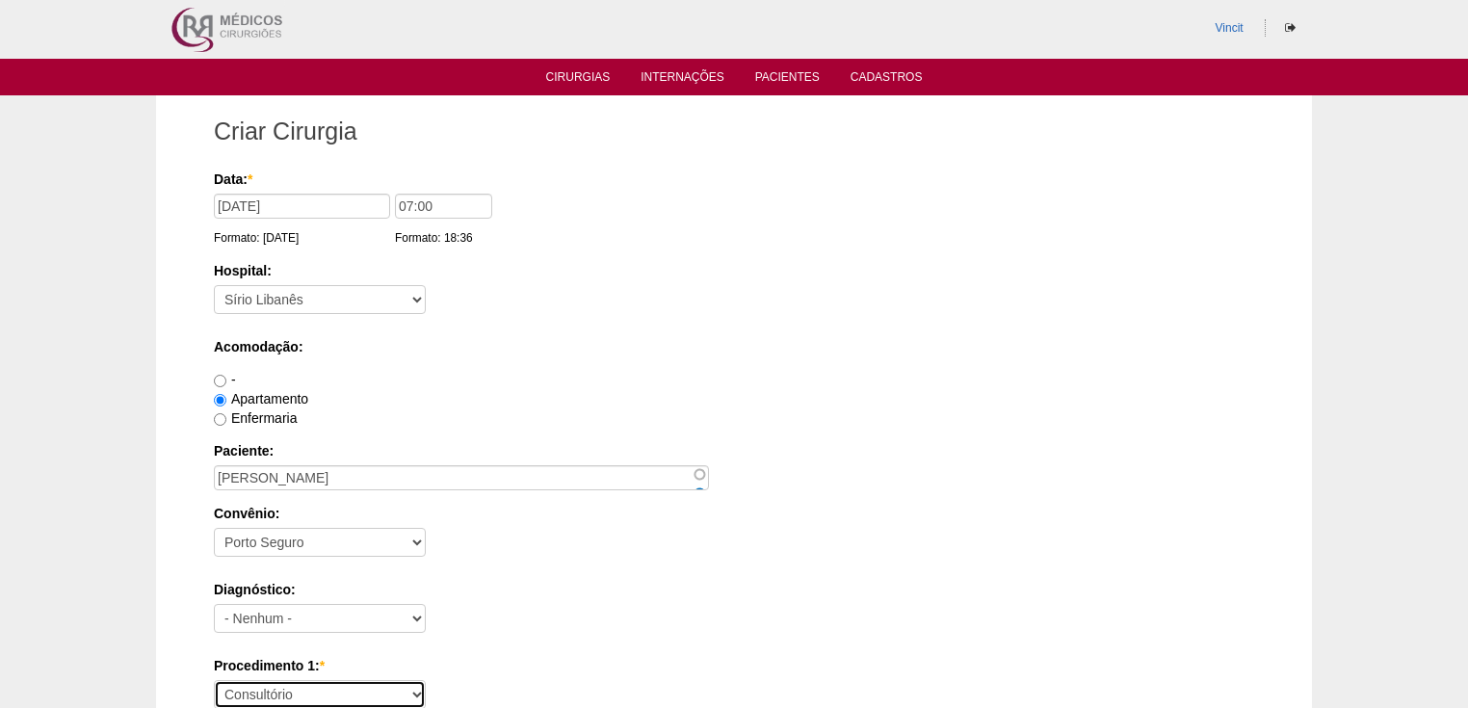
click at [268, 686] on select "Consultório Abscesso Hepático - Drenagem Abscesso perianal Amputação Abdômino P…" at bounding box center [320, 694] width 212 height 29
select select "43901"
click at [214, 680] on select "Consultório Abscesso Hepático - Drenagem Abscesso perianal Amputação Abdômino P…" at bounding box center [320, 694] width 212 height 29
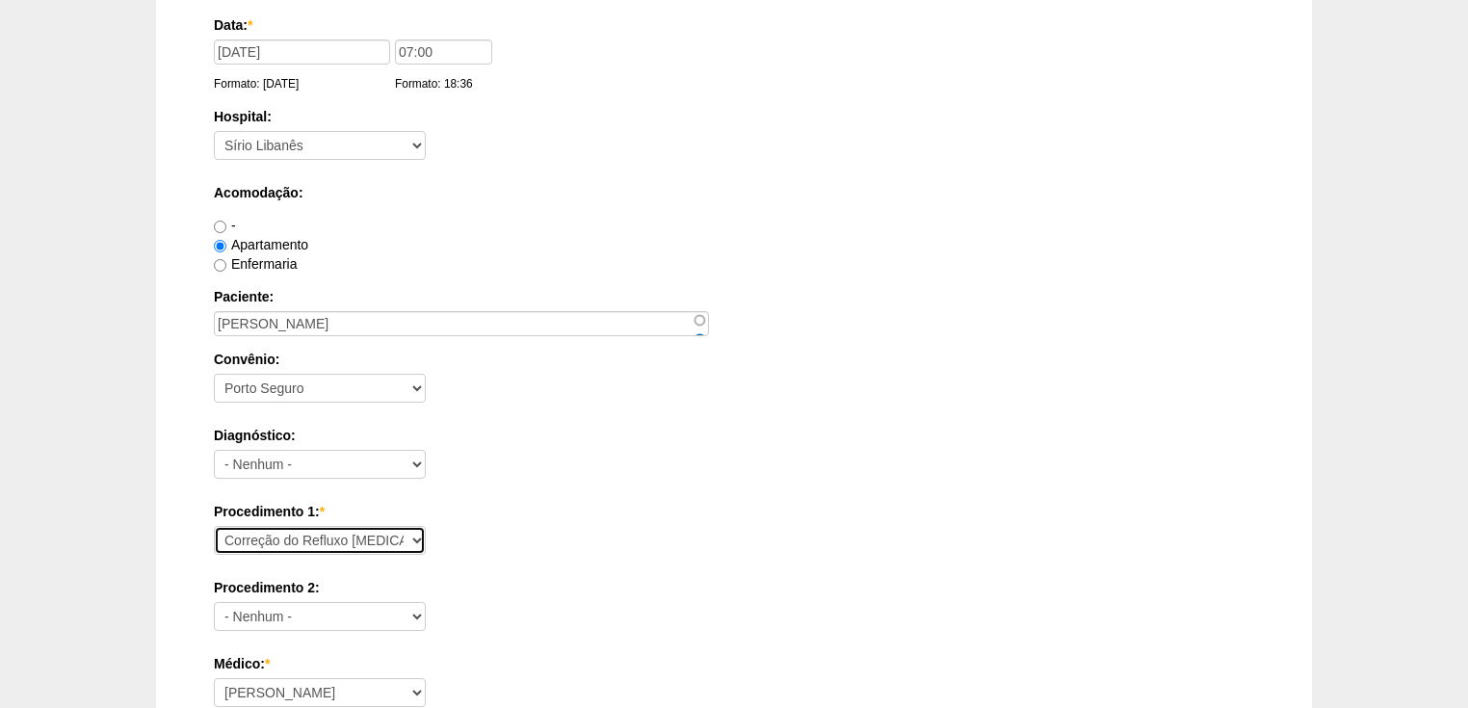
scroll to position [312, 0]
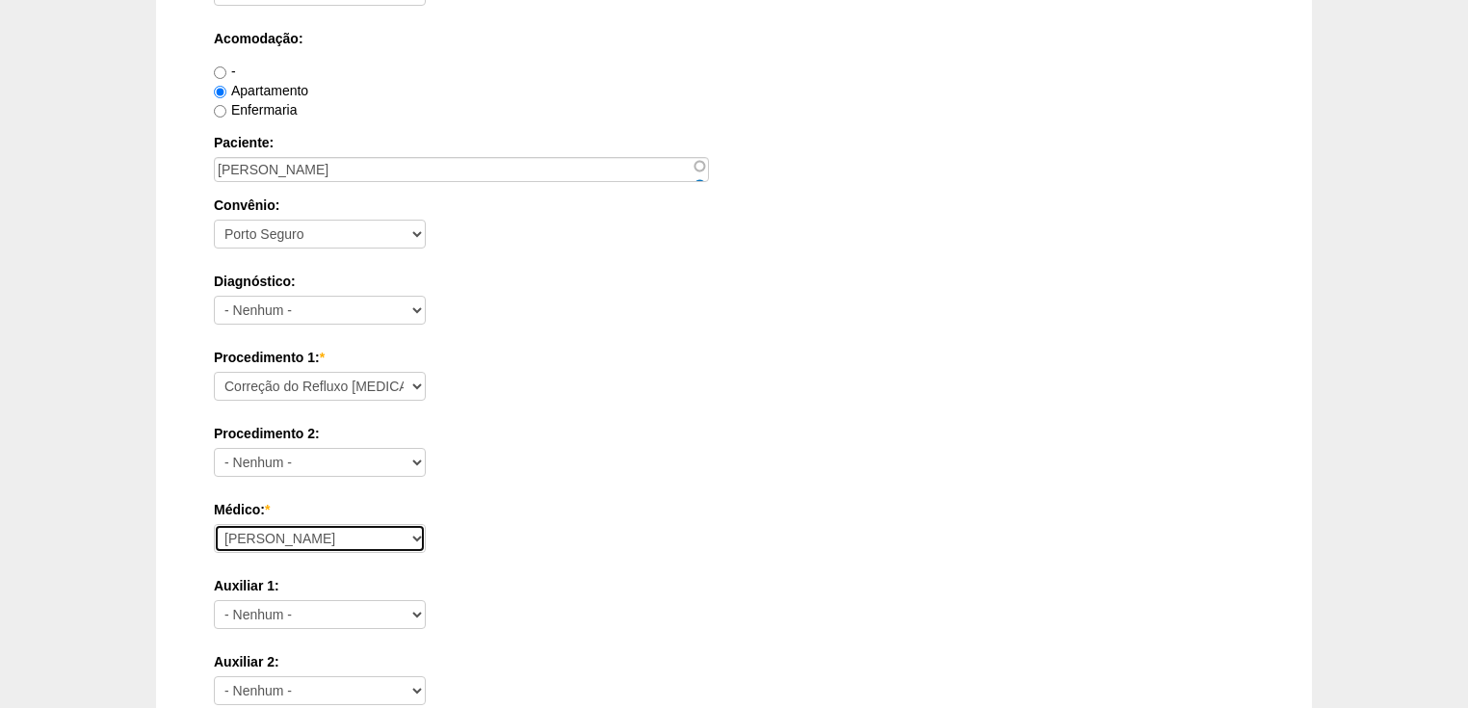
click at [298, 535] on select "Ana Paula Bruno Felipe Rossi Geraldo Igor Benevides Isabella Juliana Luiz Guilh…" at bounding box center [320, 538] width 212 height 29
select select "22"
click at [214, 524] on select "Ana Paula Bruno Felipe Rossi Geraldo Igor Benevides Isabella Juliana Luiz Guilh…" at bounding box center [320, 538] width 212 height 29
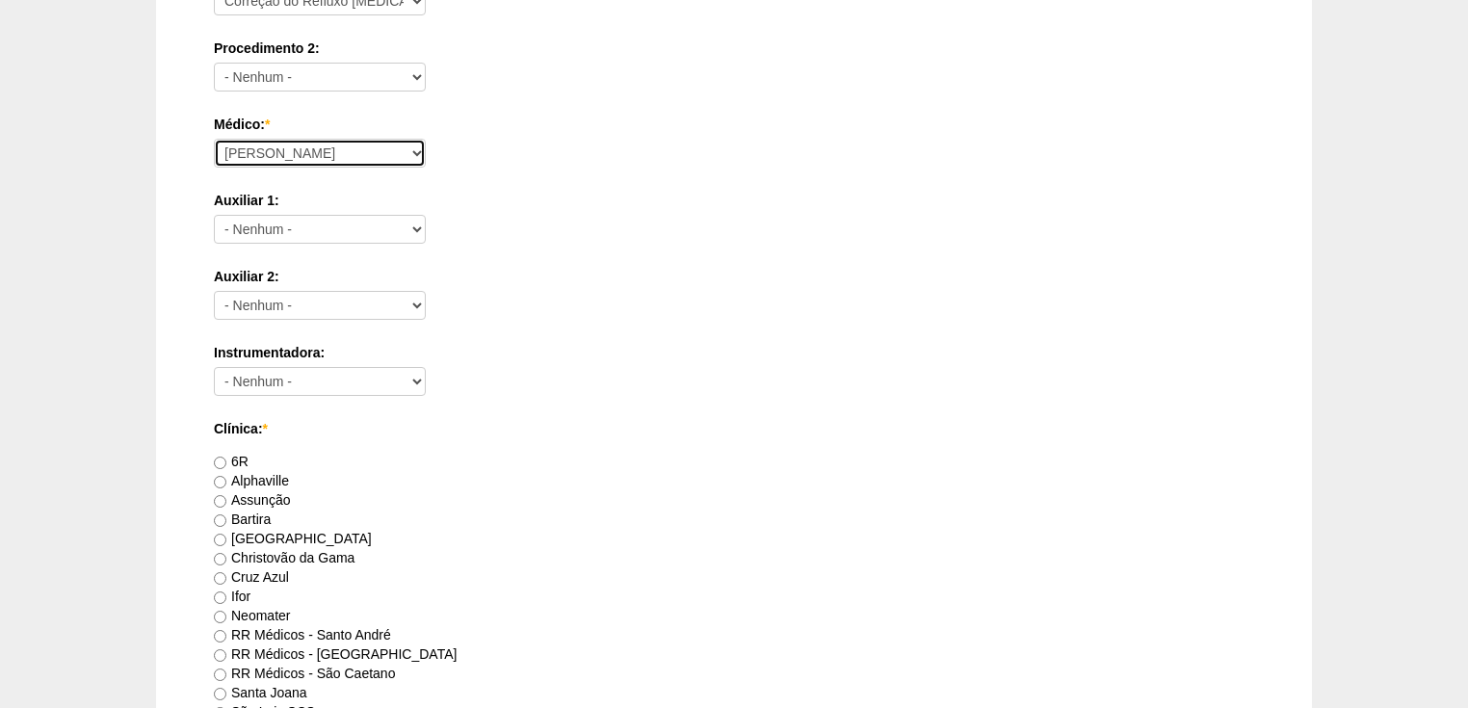
scroll to position [928, 0]
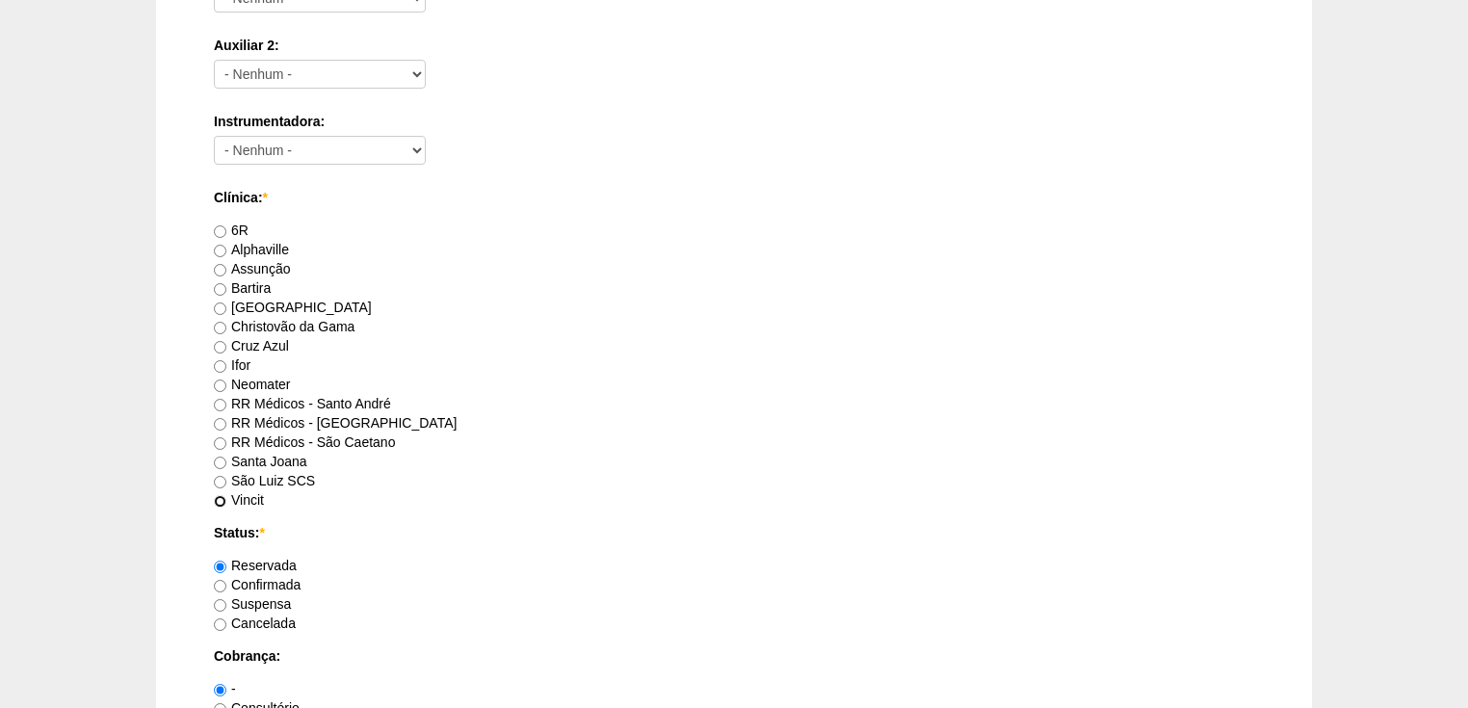
click at [223, 497] on input "Vincit" at bounding box center [220, 501] width 13 height 13
radio input "true"
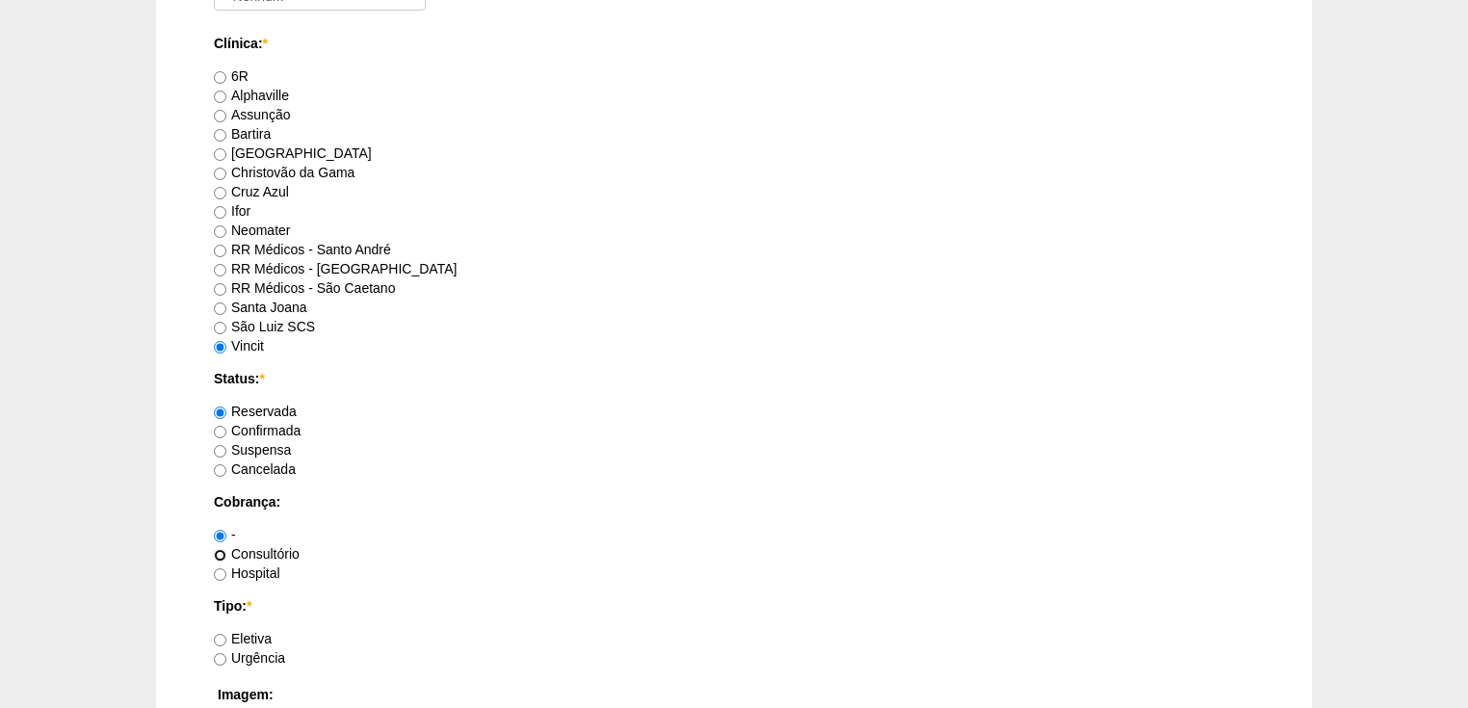
click at [216, 553] on input "Consultório" at bounding box center [220, 555] width 13 height 13
radio input "true"
click at [222, 634] on input "Eletiva" at bounding box center [220, 640] width 13 height 13
radio input "true"
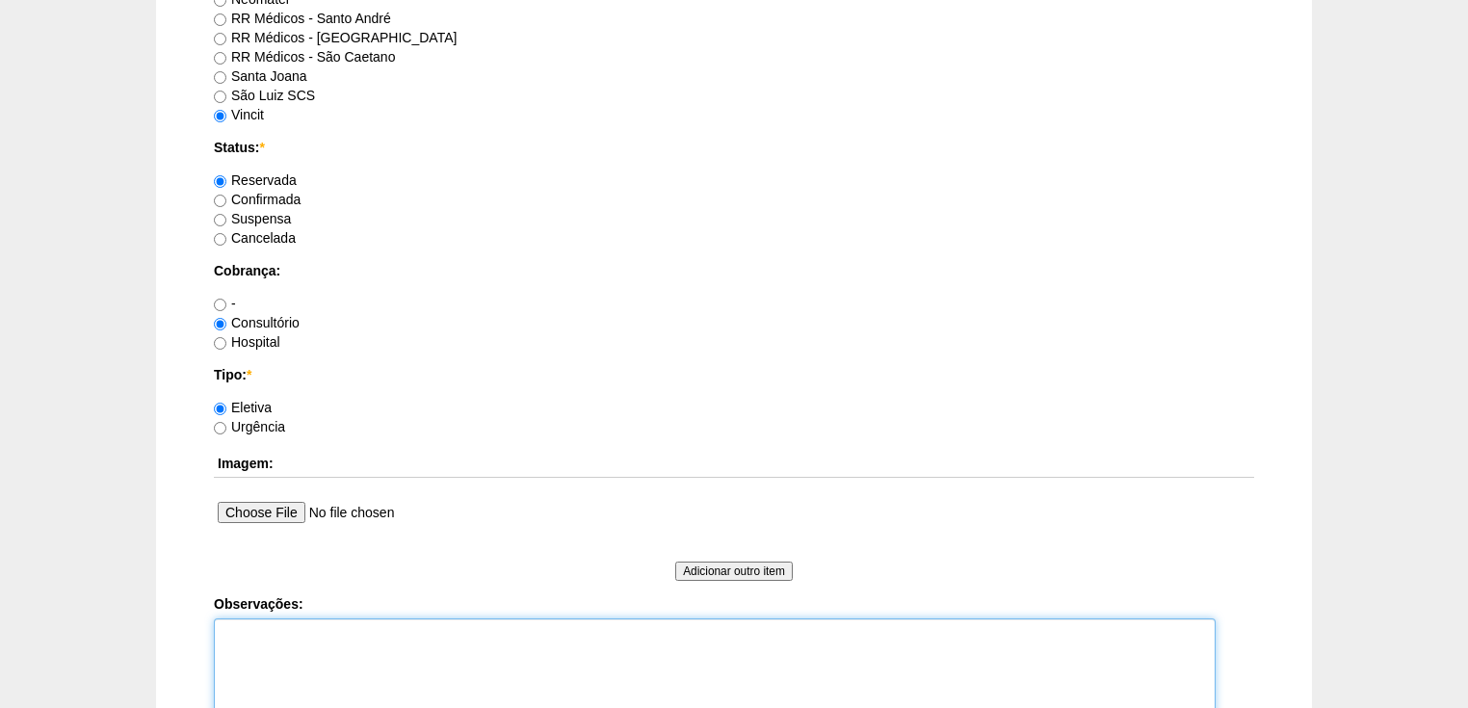
click at [242, 622] on textarea "Observações:" at bounding box center [715, 671] width 1002 height 106
type textarea "v"
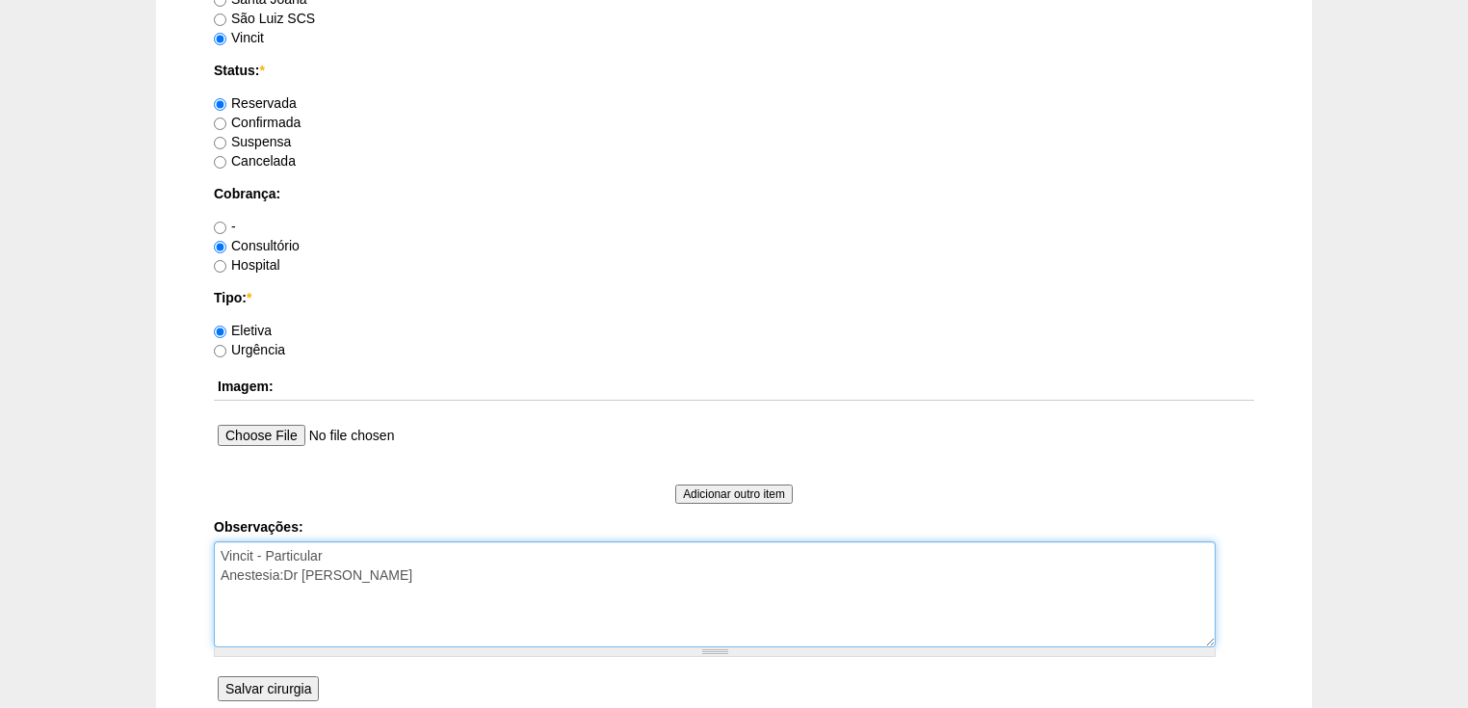
type textarea "Vincit - Particular Anestesia:Dr Fábio"
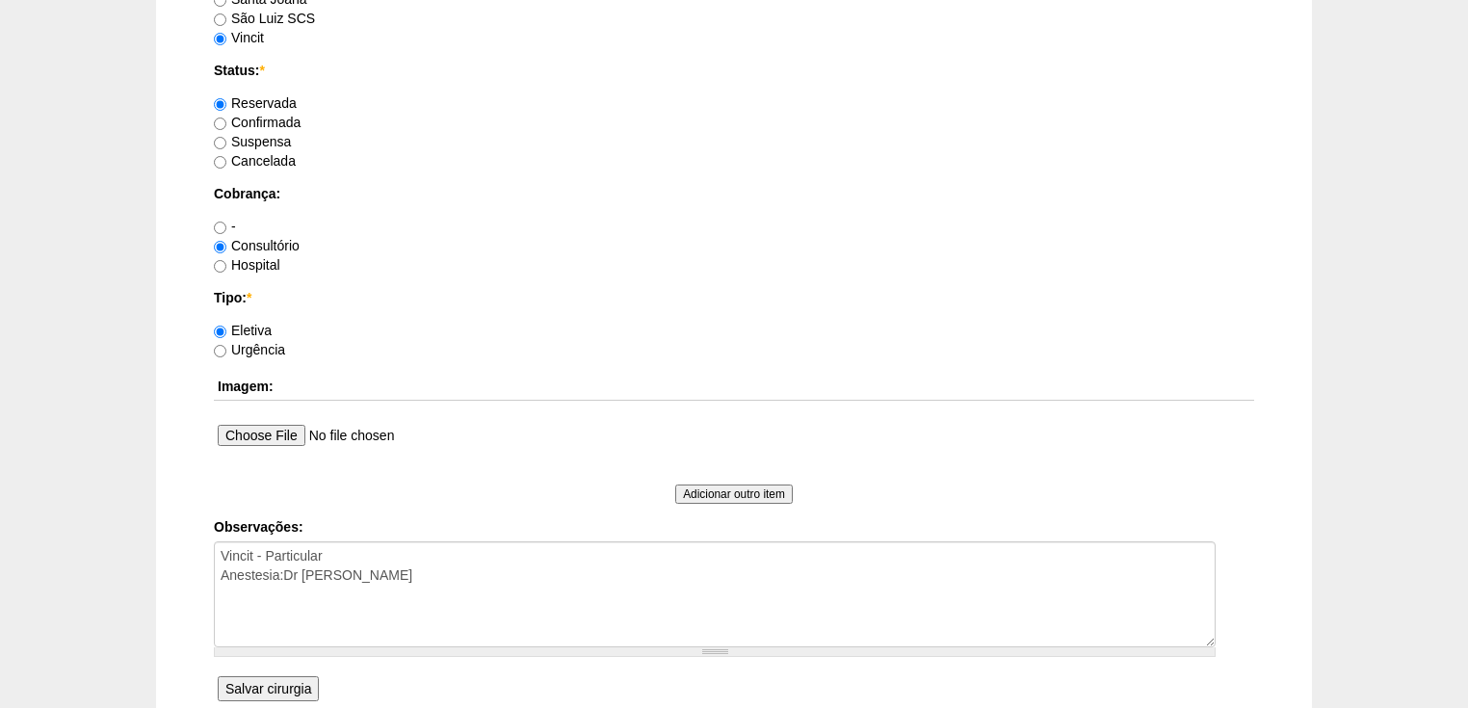
click input "Salvar cirurgia"
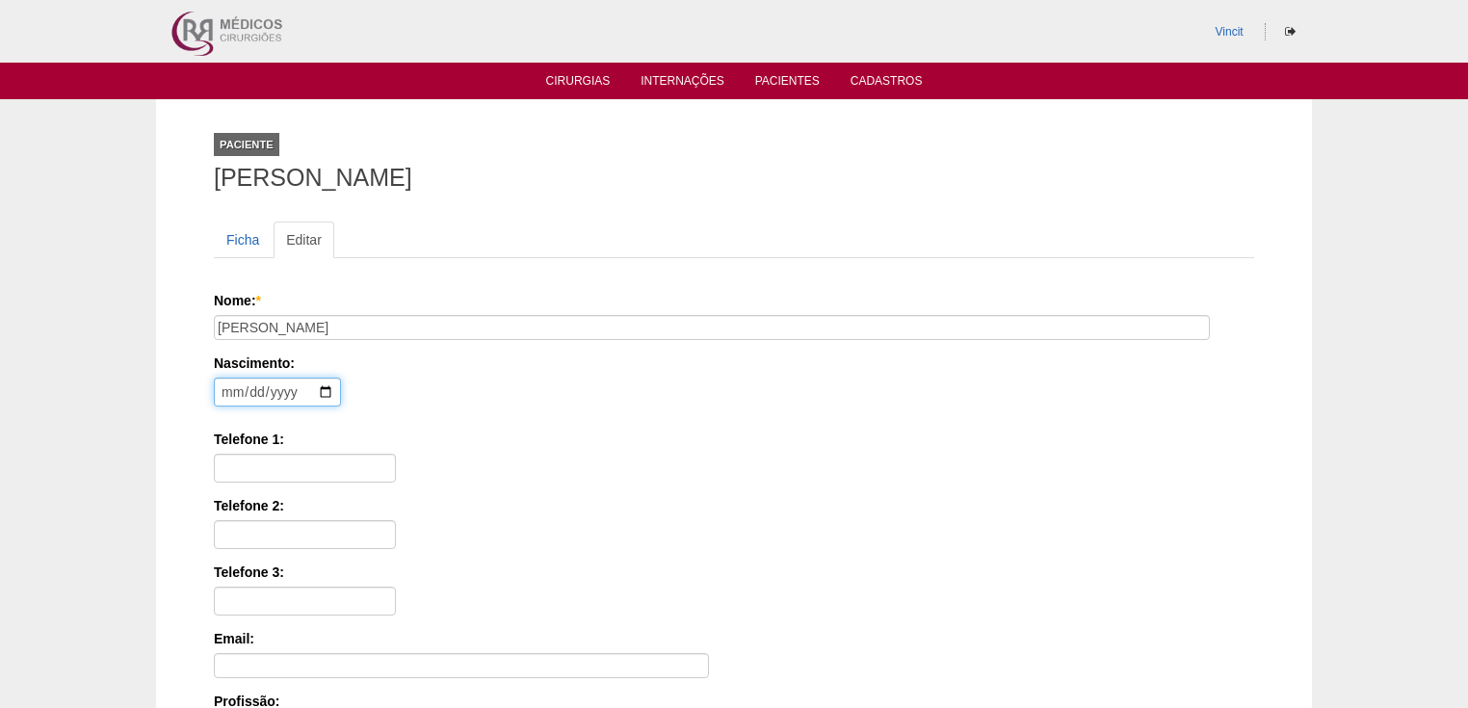
click at [226, 391] on input "date" at bounding box center [277, 392] width 127 height 29
type input "[DATE]"
click at [219, 460] on input "Telefone 1:" at bounding box center [305, 468] width 182 height 29
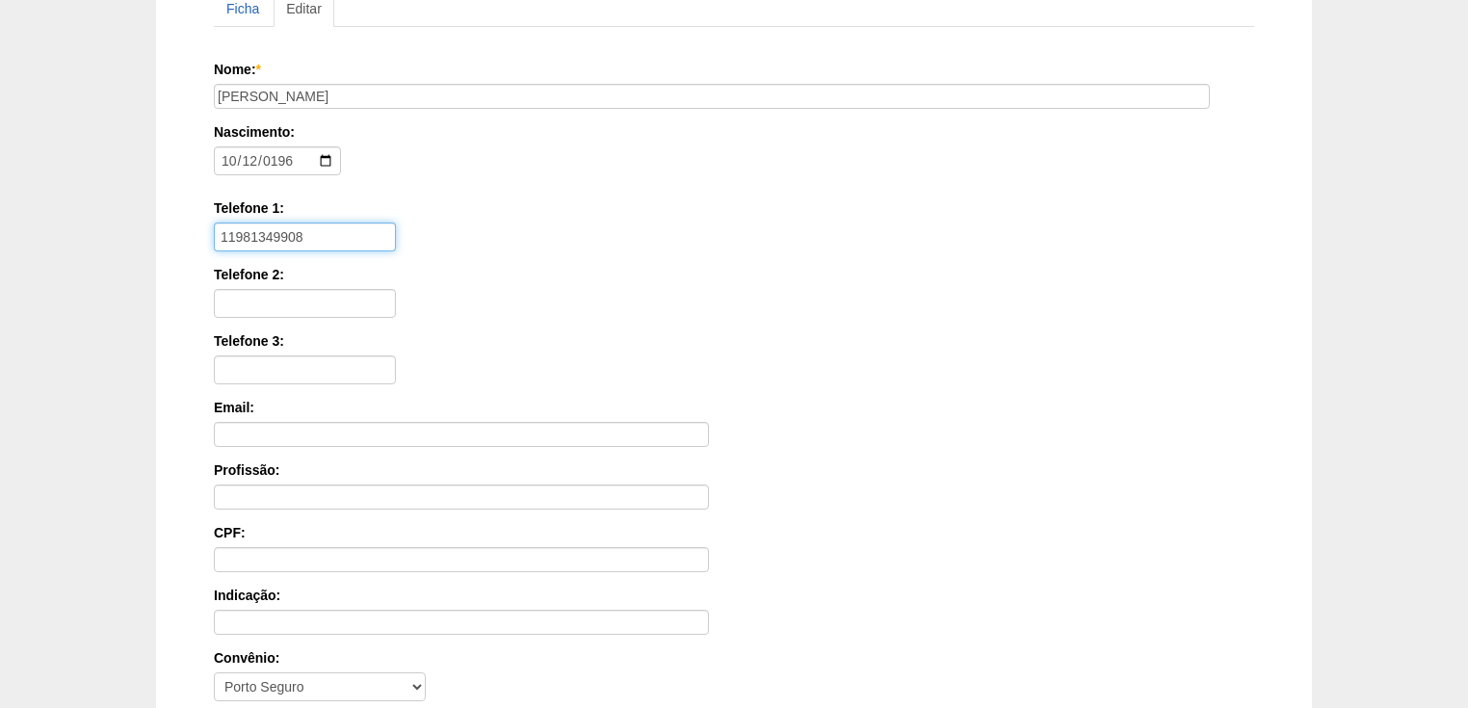
scroll to position [308, 0]
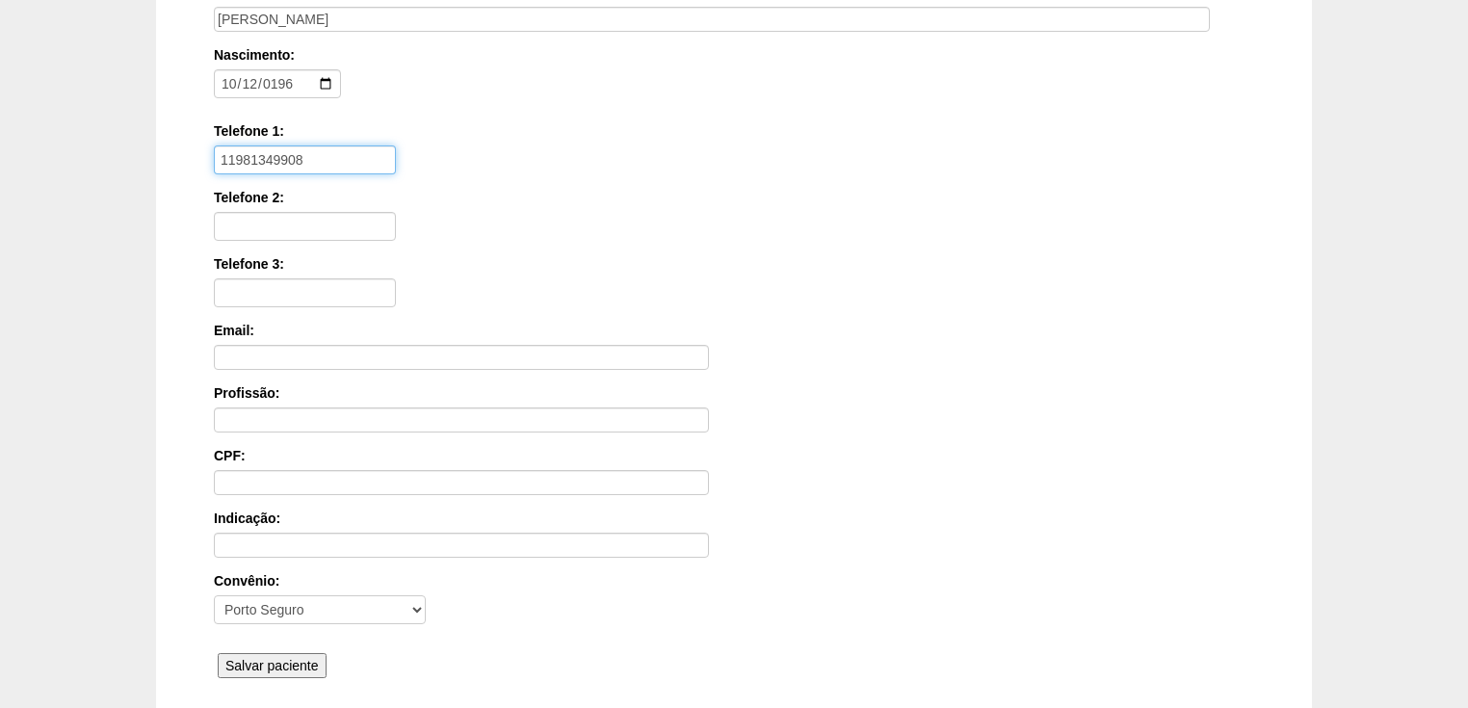
type input "11981349908"
click at [265, 661] on input "Salvar paciente" at bounding box center [272, 665] width 109 height 25
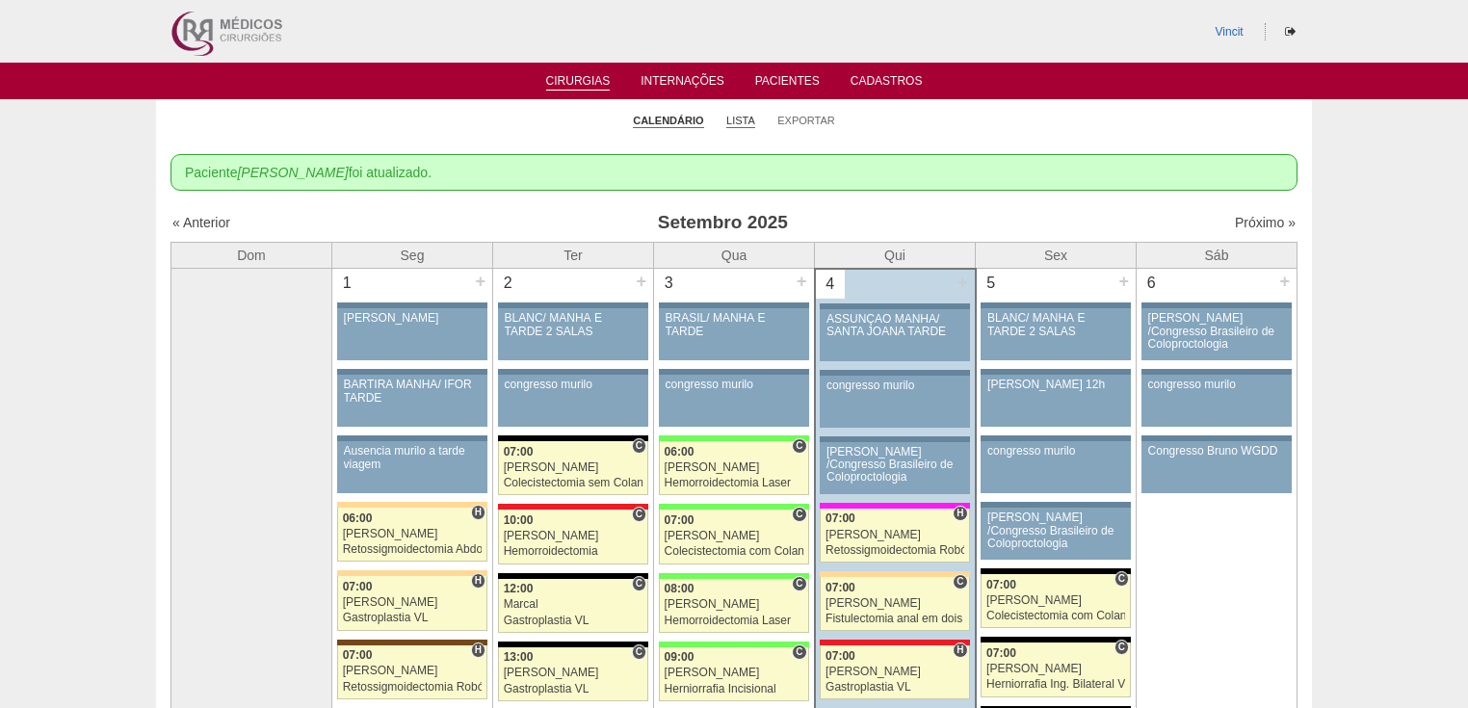
click at [745, 119] on link "Lista" at bounding box center [740, 121] width 29 height 14
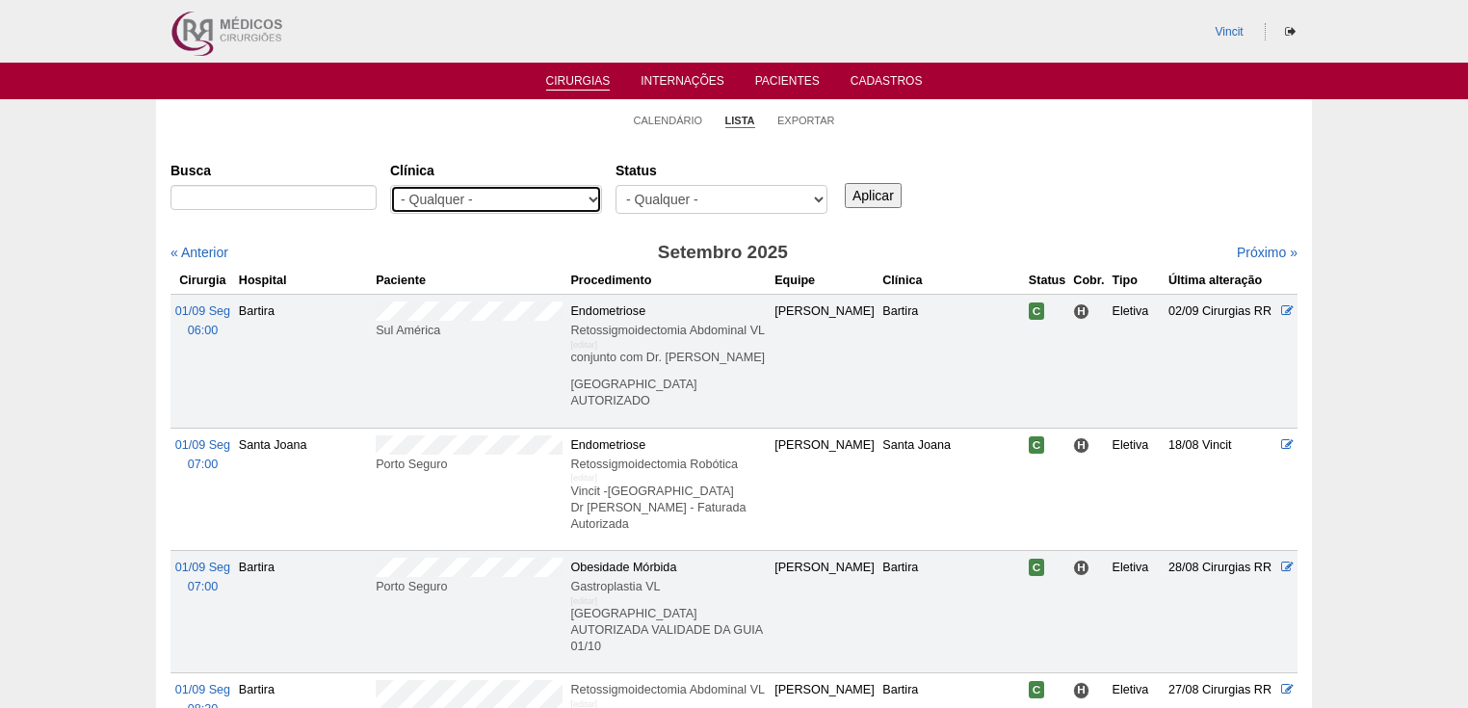
click at [584, 196] on select "- Qualquer - 6R Alphaville Assunção Bartira Brasil Christovão da Gama Cruz Azul…" at bounding box center [496, 199] width 212 height 29
select select "23"
click at [390, 185] on select "- Qualquer - 6R Alphaville Assunção Bartira Brasil Christovão da Gama Cruz Azul…" at bounding box center [496, 199] width 212 height 29
click at [1237, 249] on link "Próximo »" at bounding box center [1267, 252] width 61 height 15
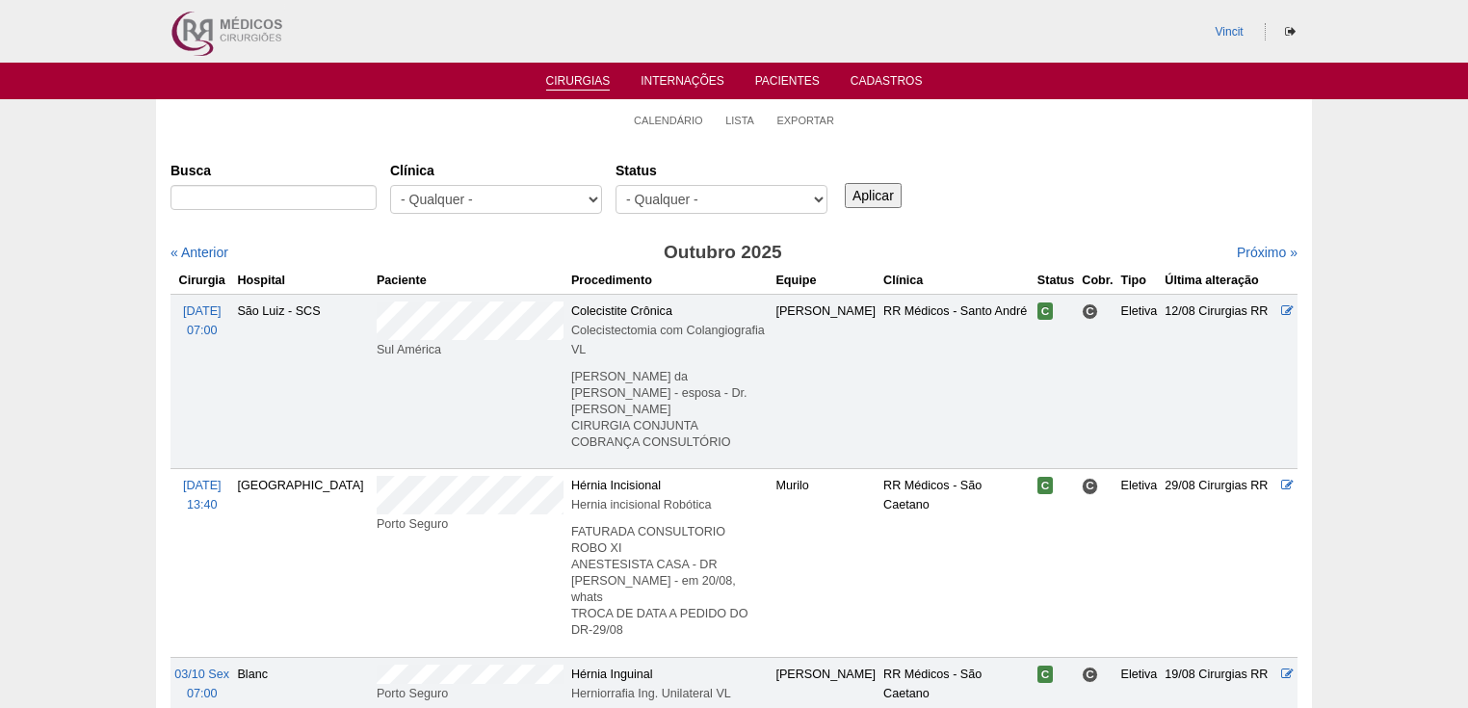
click at [551, 179] on label "Clínica" at bounding box center [496, 170] width 212 height 19
click at [551, 185] on select "- Qualquer - 6R Alphaville Assunção Bartira Brasil Christovão da Gama Cruz Azul…" at bounding box center [496, 199] width 212 height 29
click at [522, 197] on select "- Qualquer - 6R Alphaville Assunção Bartira Brasil Christovão da Gama Cruz Azul…" at bounding box center [496, 199] width 212 height 29
select select "23"
click at [390, 185] on select "- Qualquer - 6R Alphaville Assunção Bartira Brasil Christovão da Gama Cruz Azul…" at bounding box center [496, 199] width 212 height 29
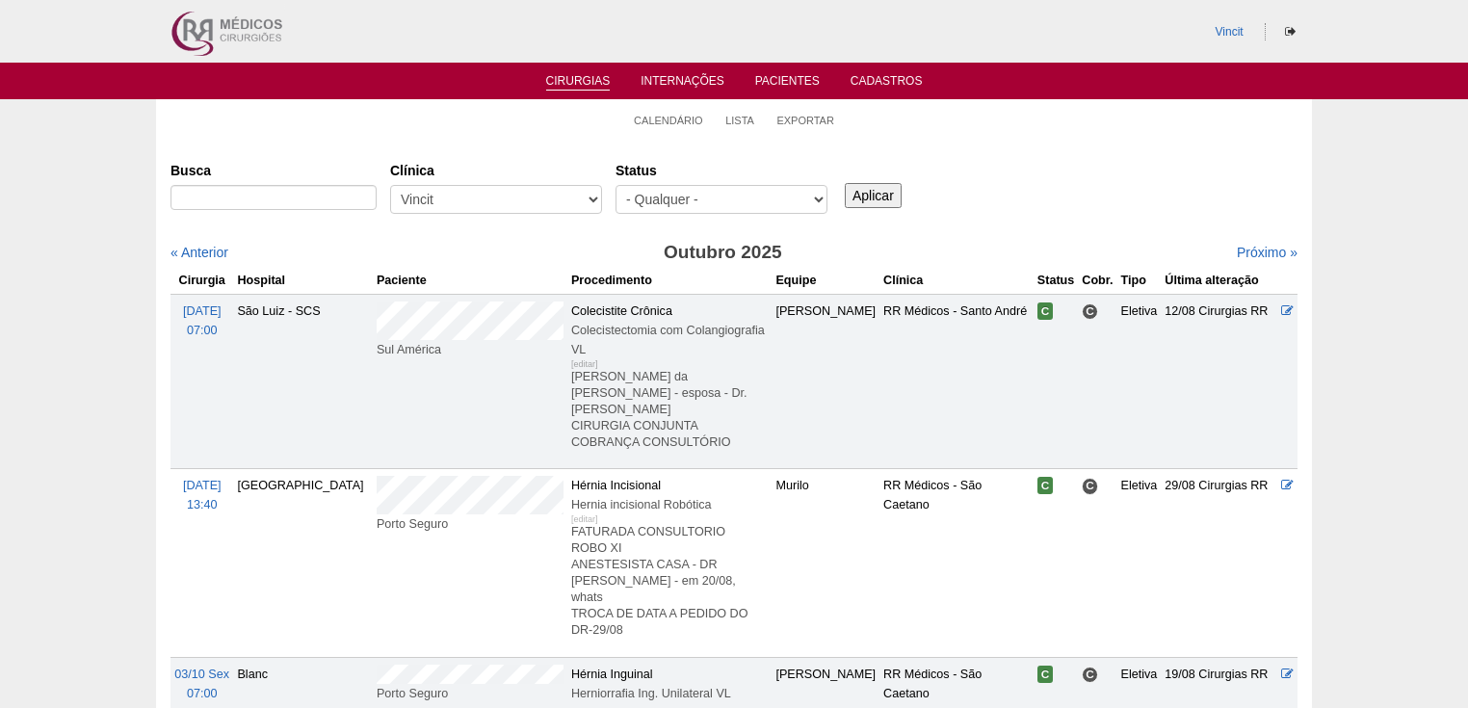
click at [887, 200] on input "Aplicar" at bounding box center [873, 195] width 57 height 25
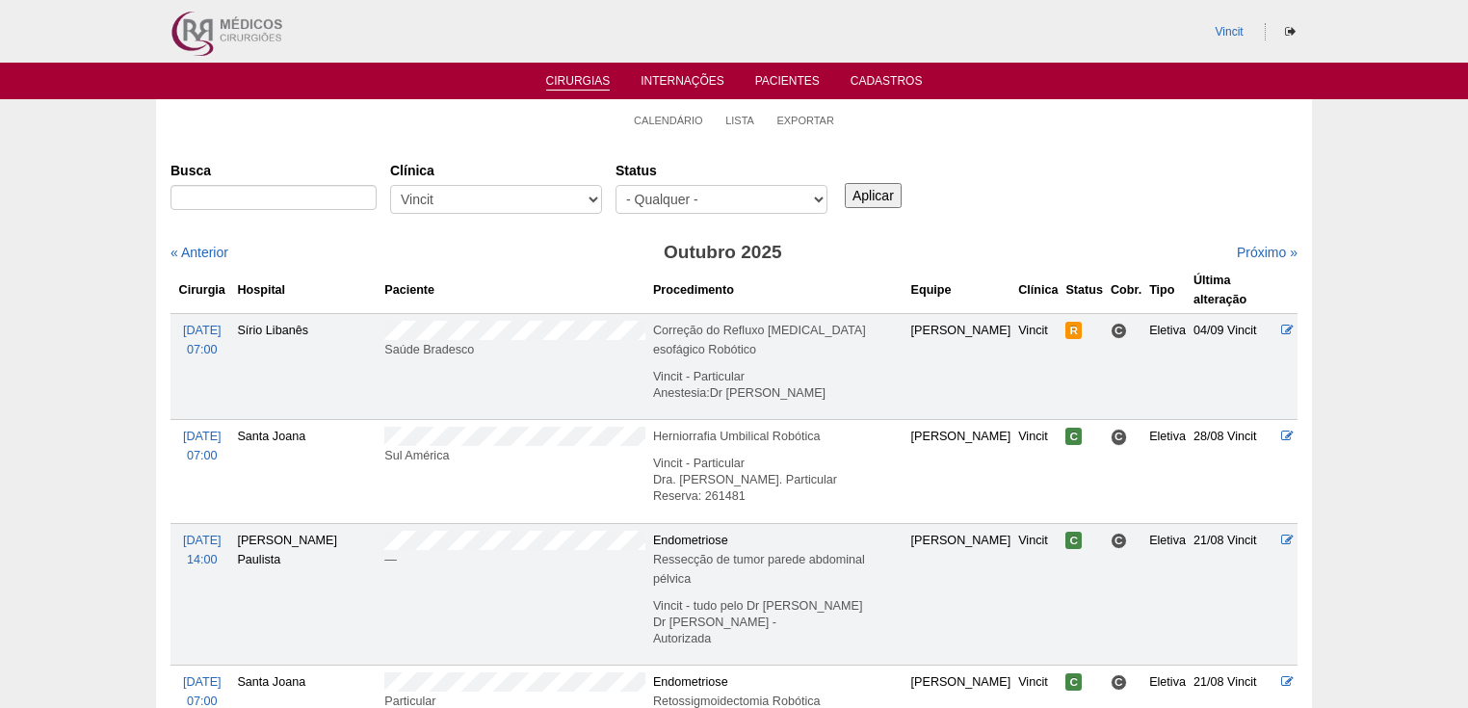
click at [585, 84] on link "Cirurgias" at bounding box center [578, 82] width 65 height 16
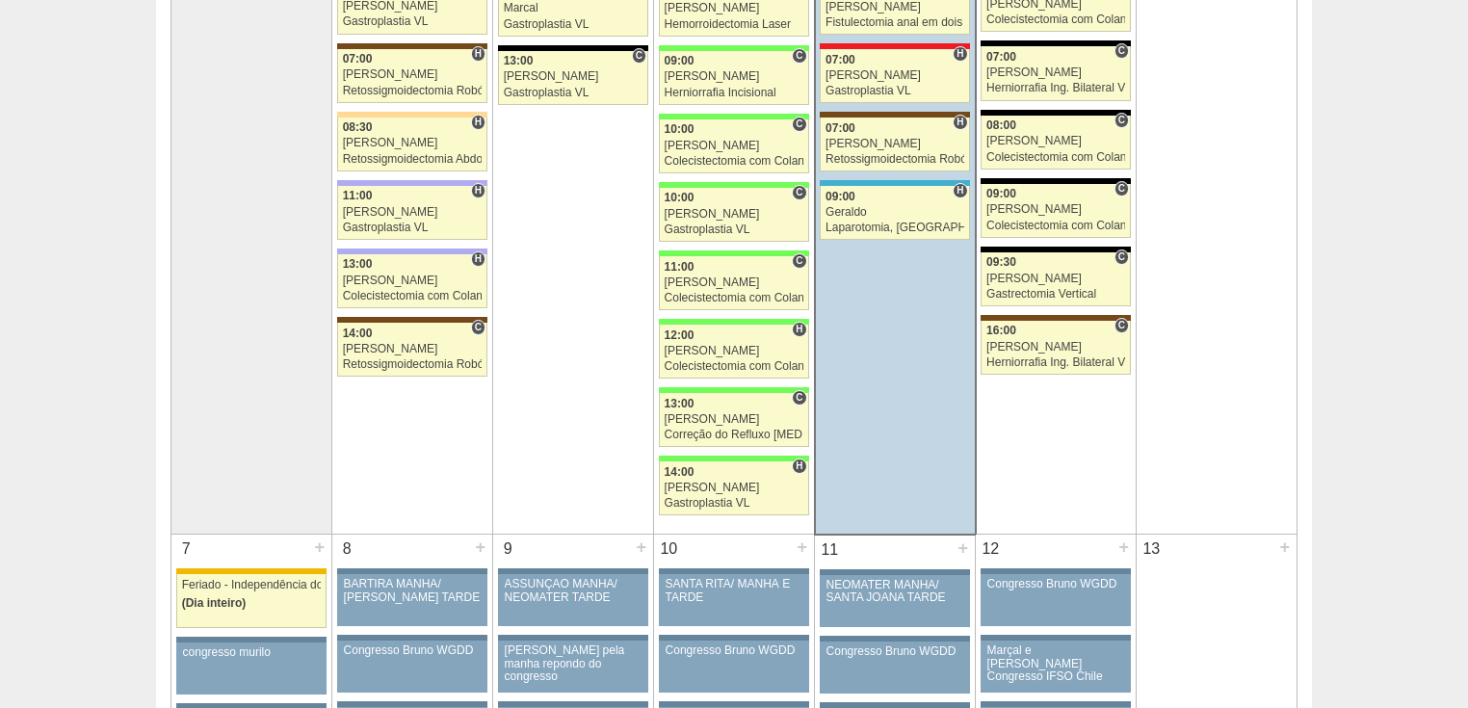
scroll to position [308, 0]
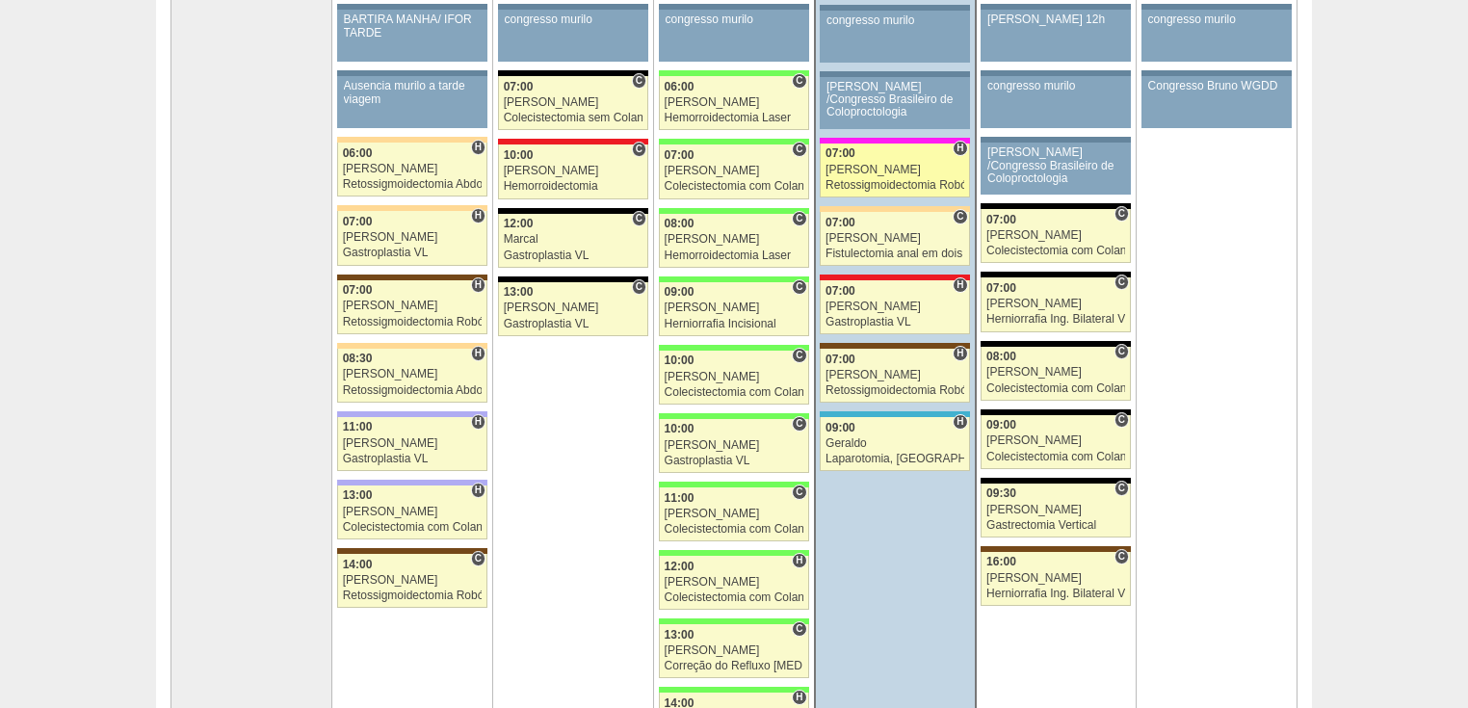
click at [857, 173] on div "[PERSON_NAME]" at bounding box center [894, 170] width 139 height 13
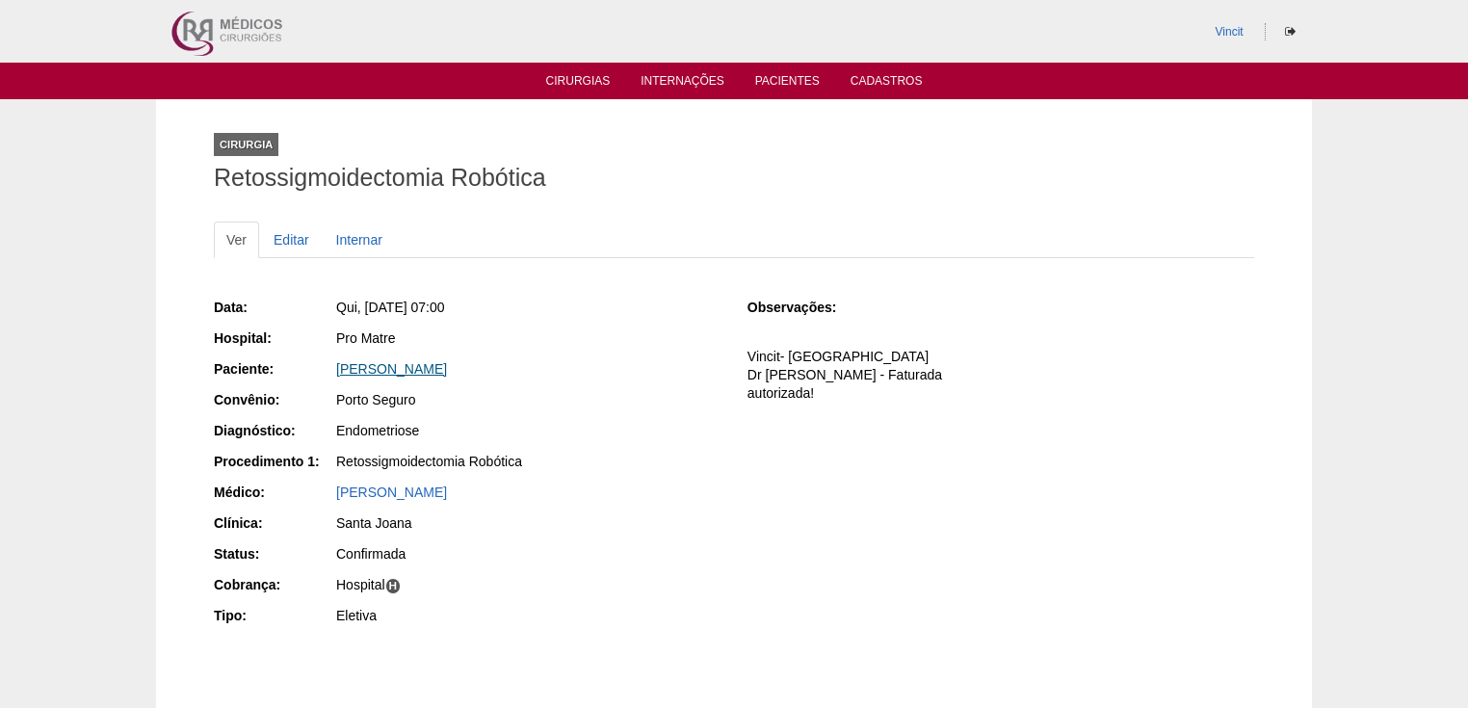
click at [447, 363] on link "[PERSON_NAME]" at bounding box center [391, 368] width 111 height 15
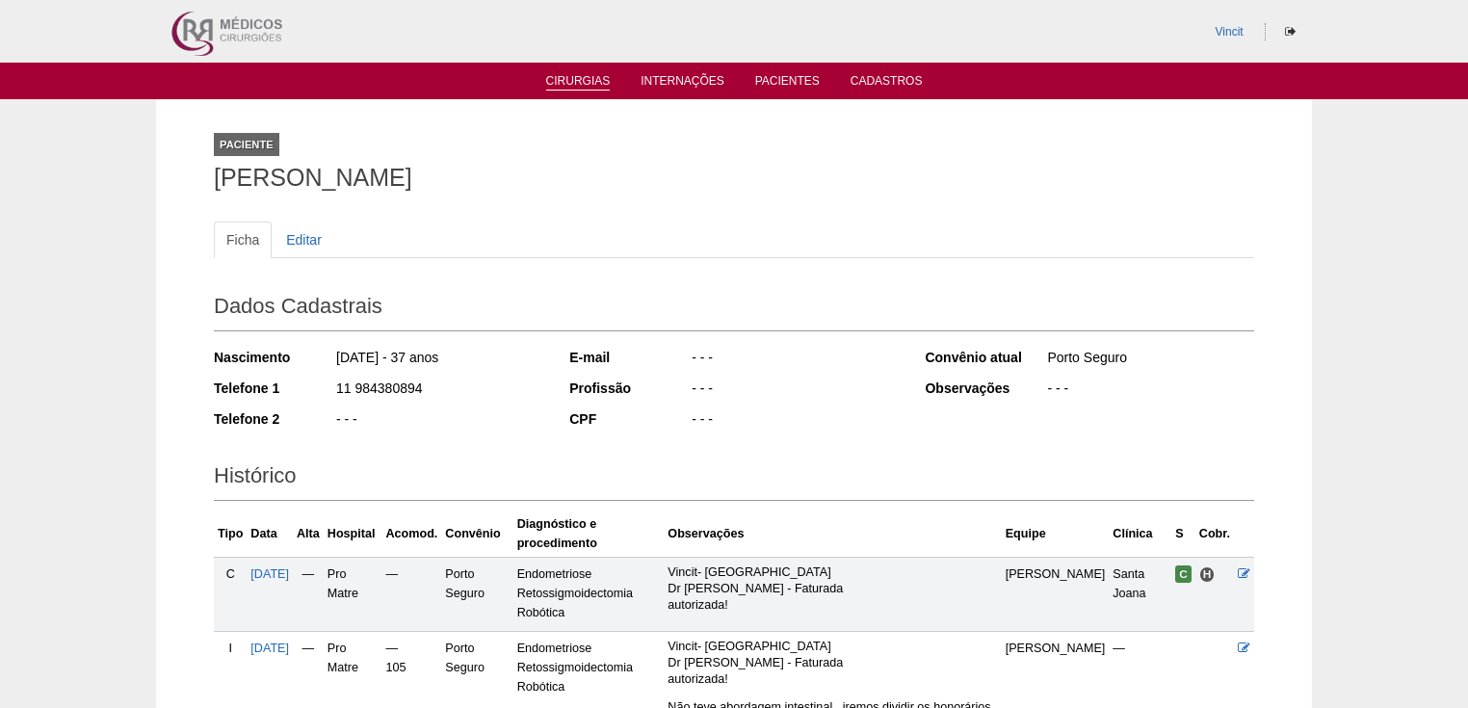
click at [574, 75] on link "Cirurgias" at bounding box center [578, 82] width 65 height 16
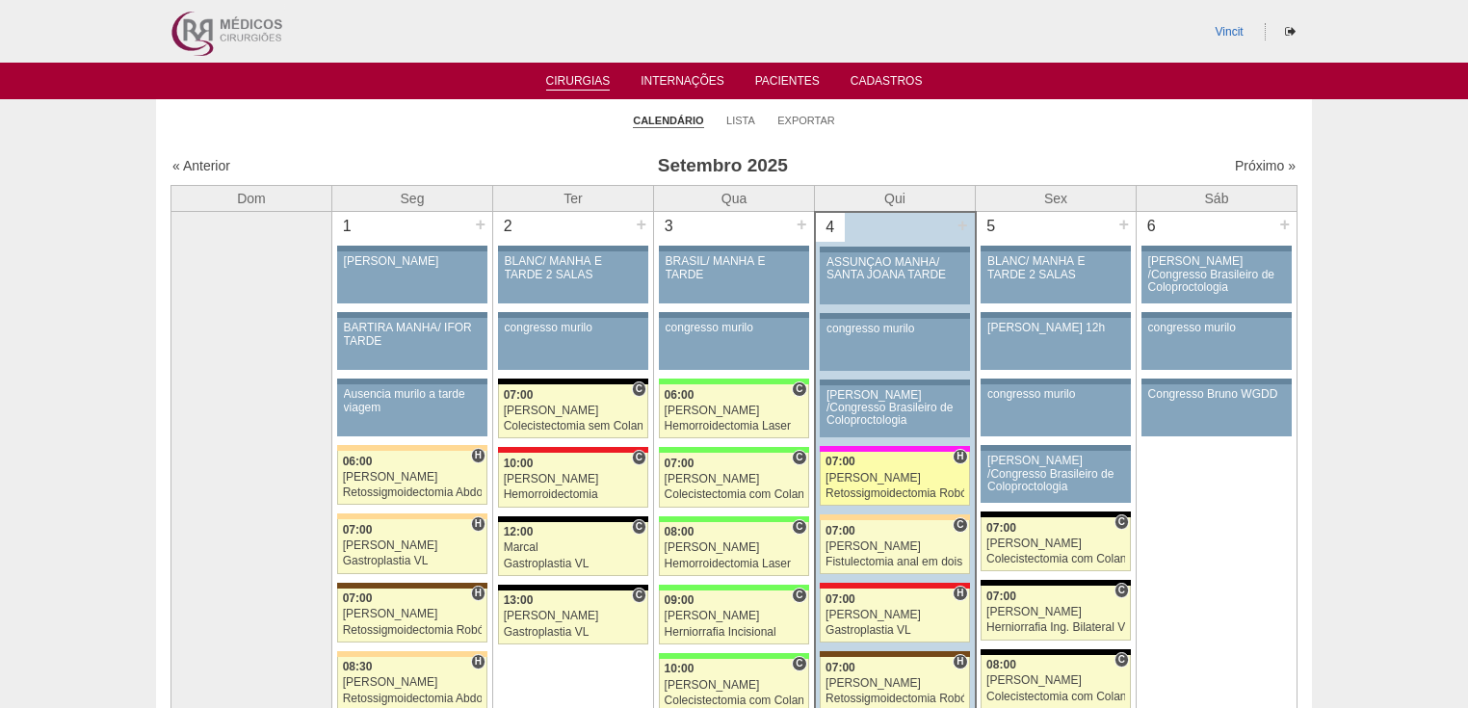
scroll to position [77, 0]
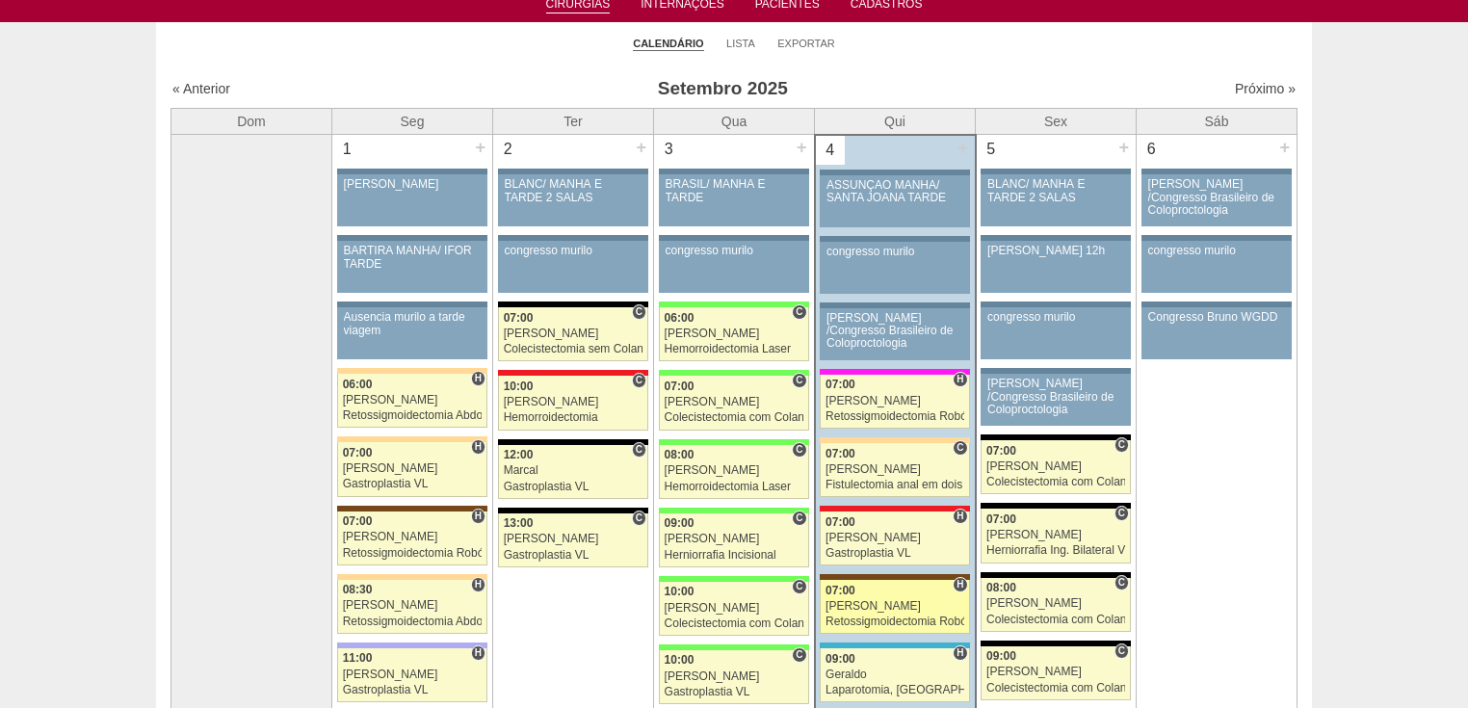
click at [844, 616] on div "Retossigmoidectomia Robótica" at bounding box center [894, 621] width 139 height 13
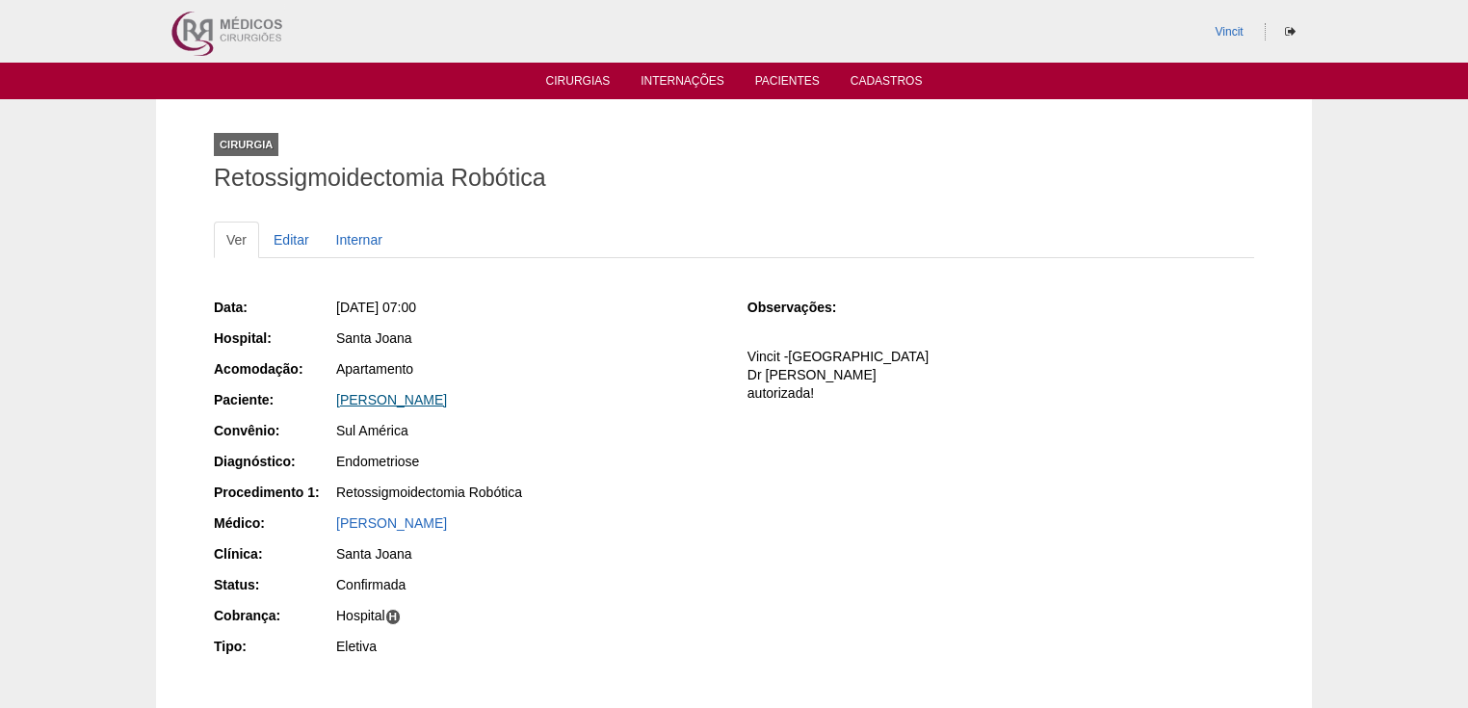
click at [447, 402] on link "[PERSON_NAME]" at bounding box center [391, 399] width 111 height 15
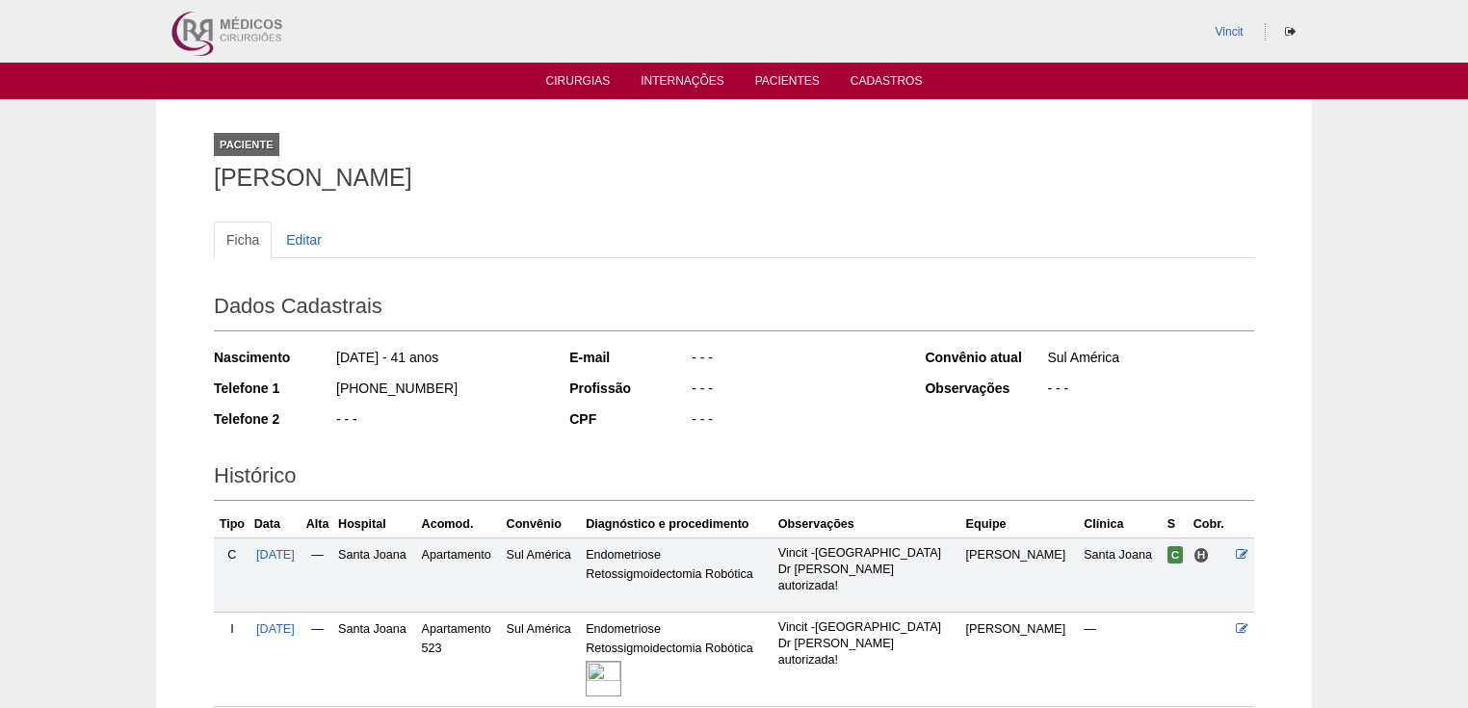
scroll to position [162, 0]
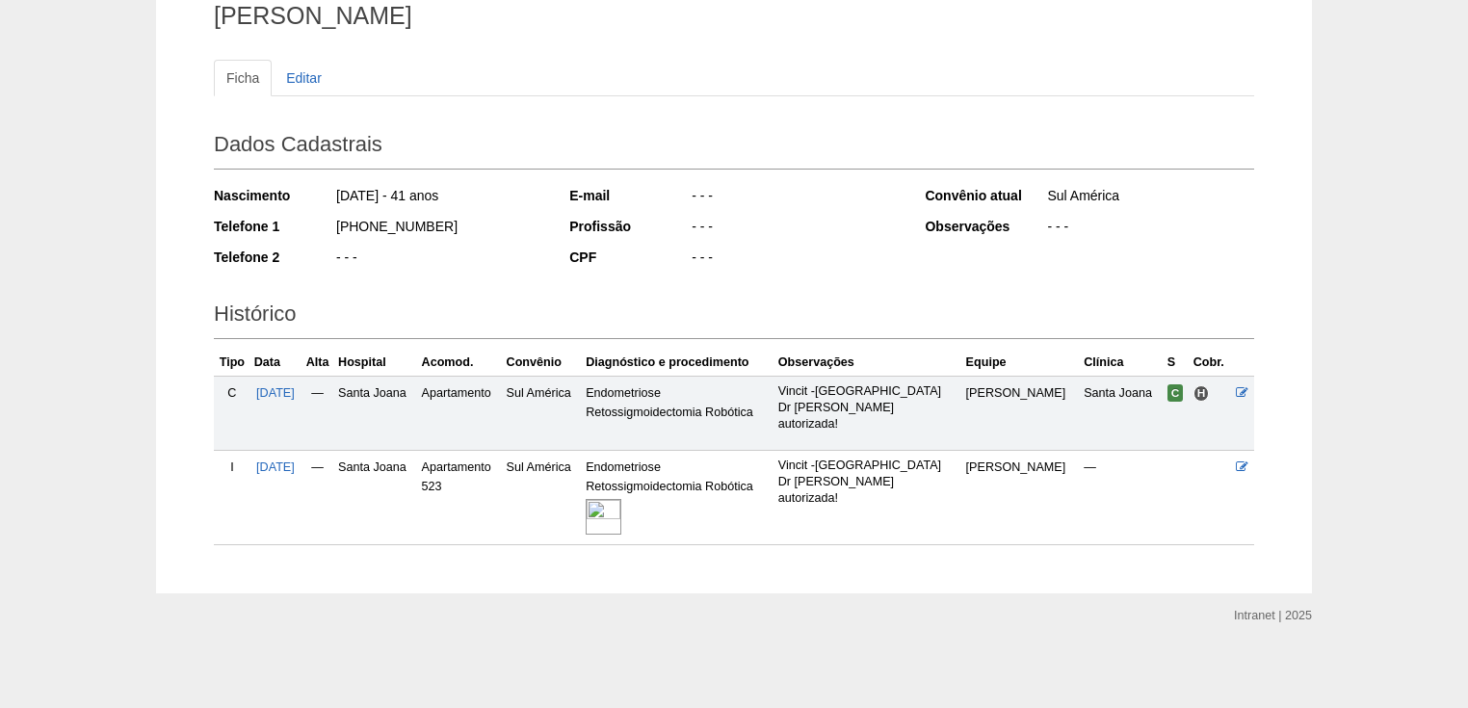
click at [621, 525] on img at bounding box center [604, 517] width 36 height 36
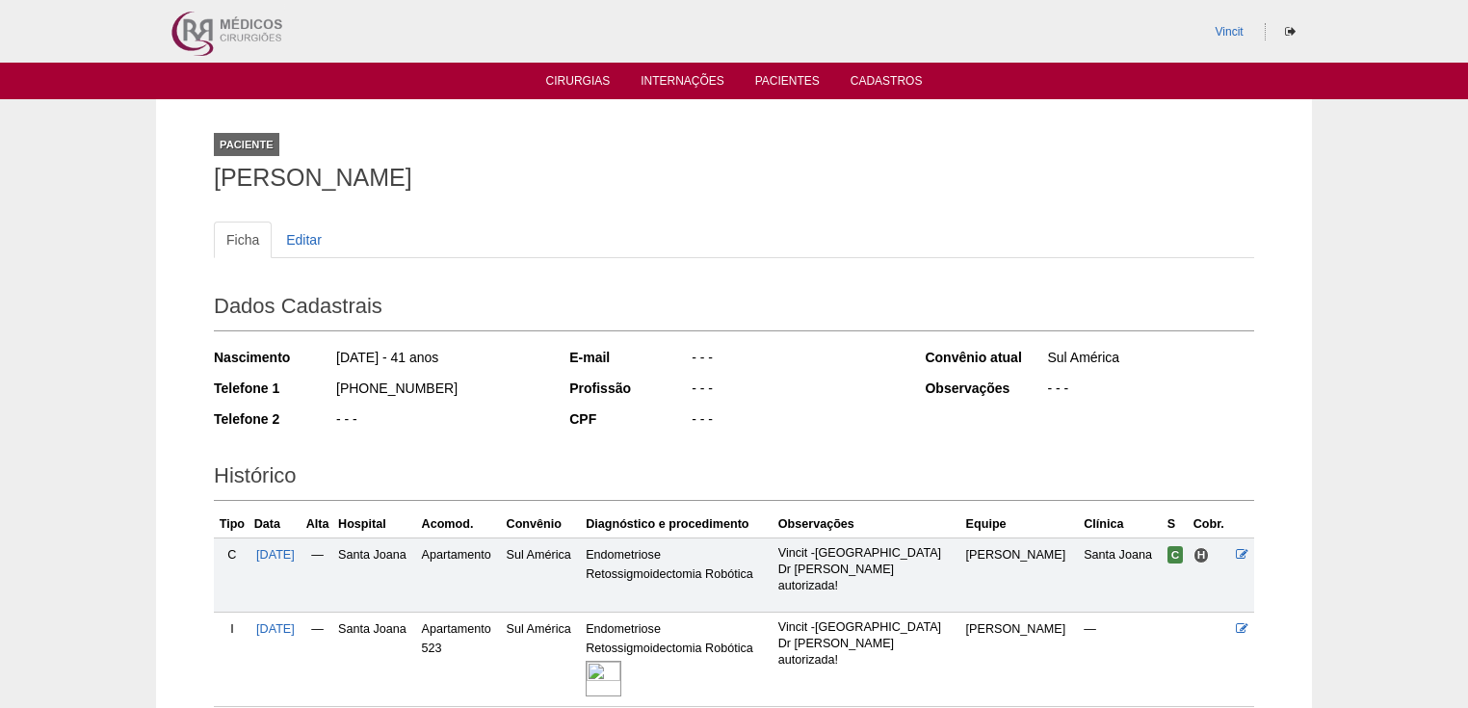
scroll to position [162, 0]
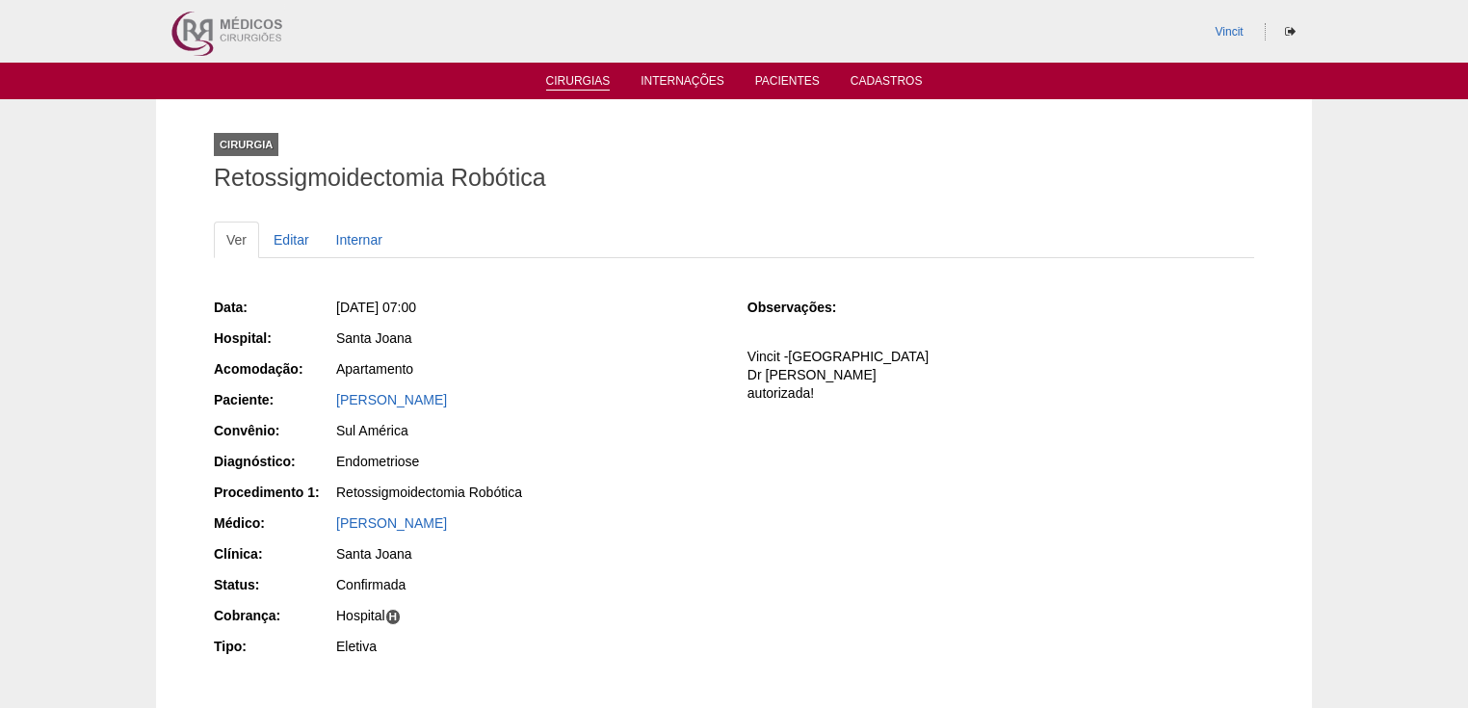
click at [557, 84] on link "Cirurgias" at bounding box center [578, 82] width 65 height 16
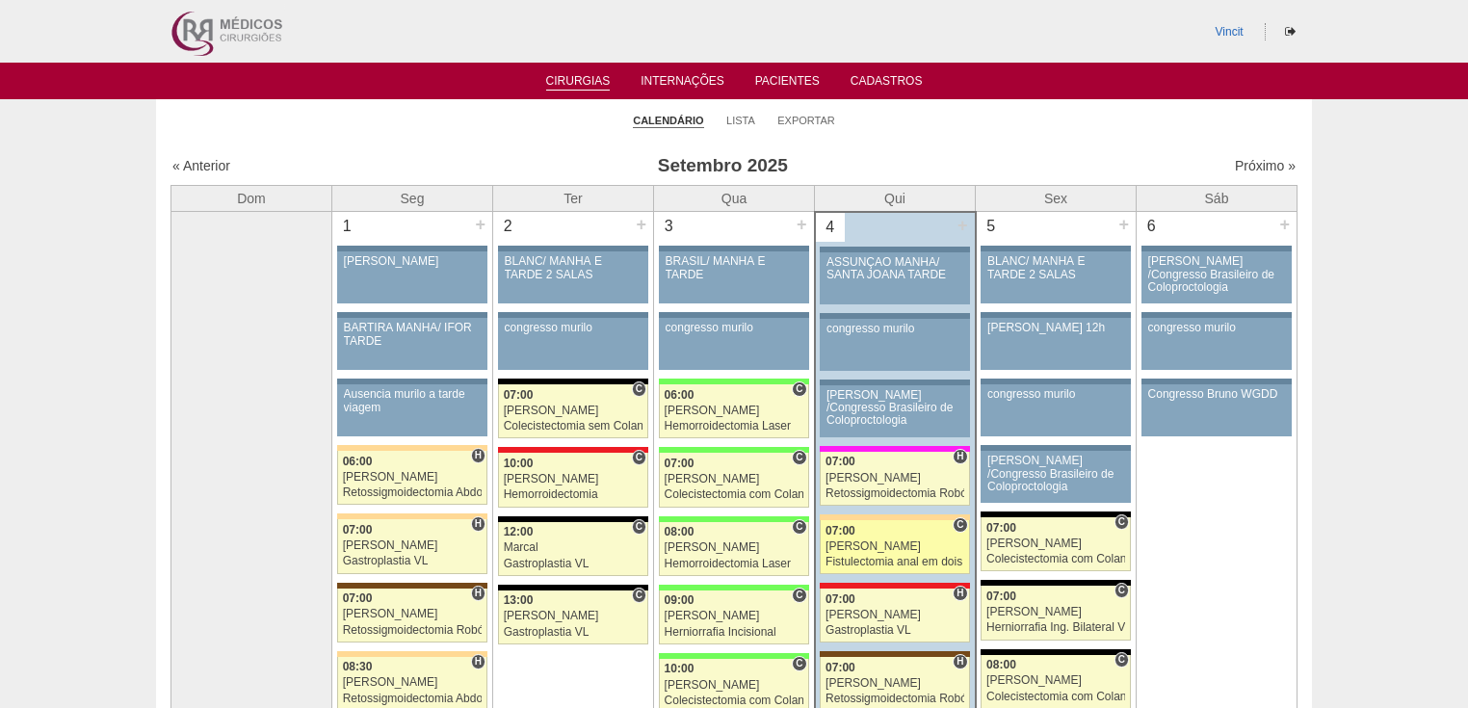
scroll to position [77, 0]
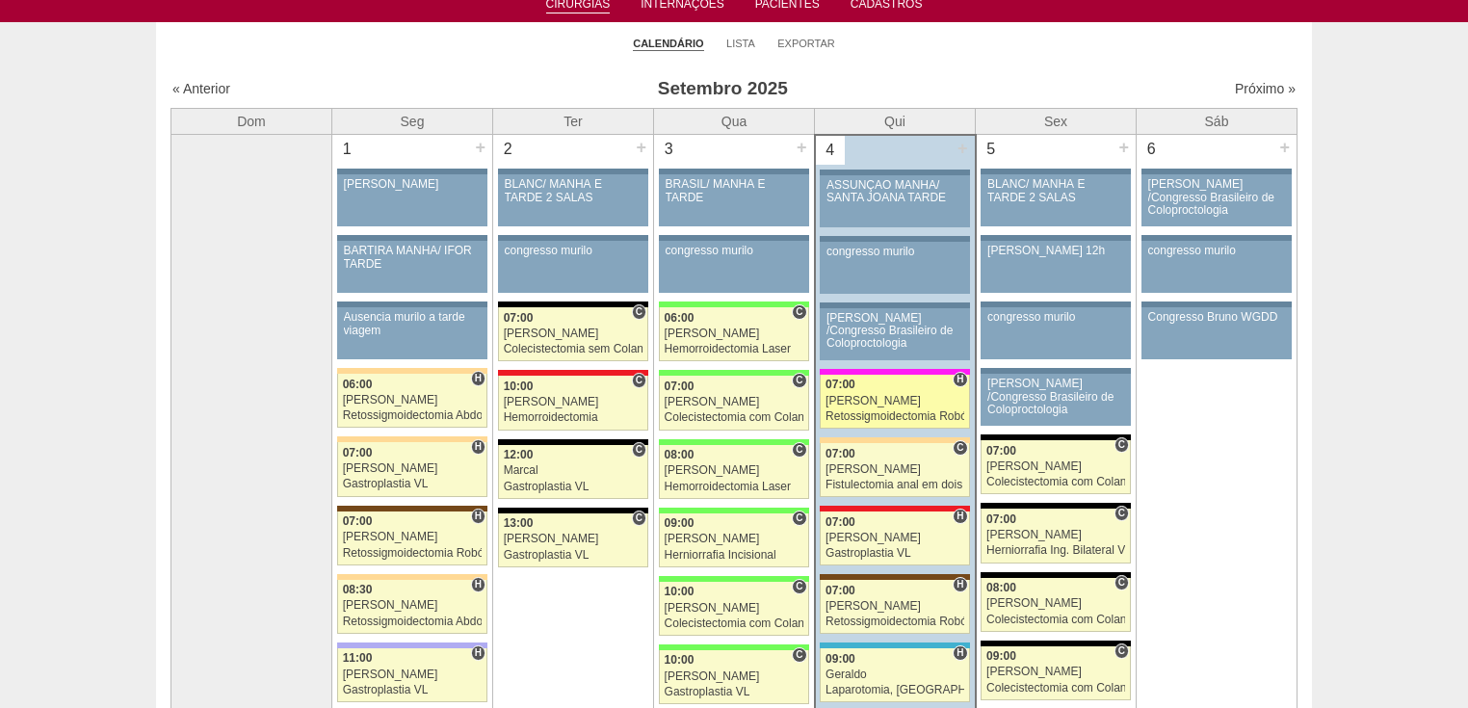
click at [873, 410] on div "Retossigmoidectomia Robótica" at bounding box center [894, 416] width 139 height 13
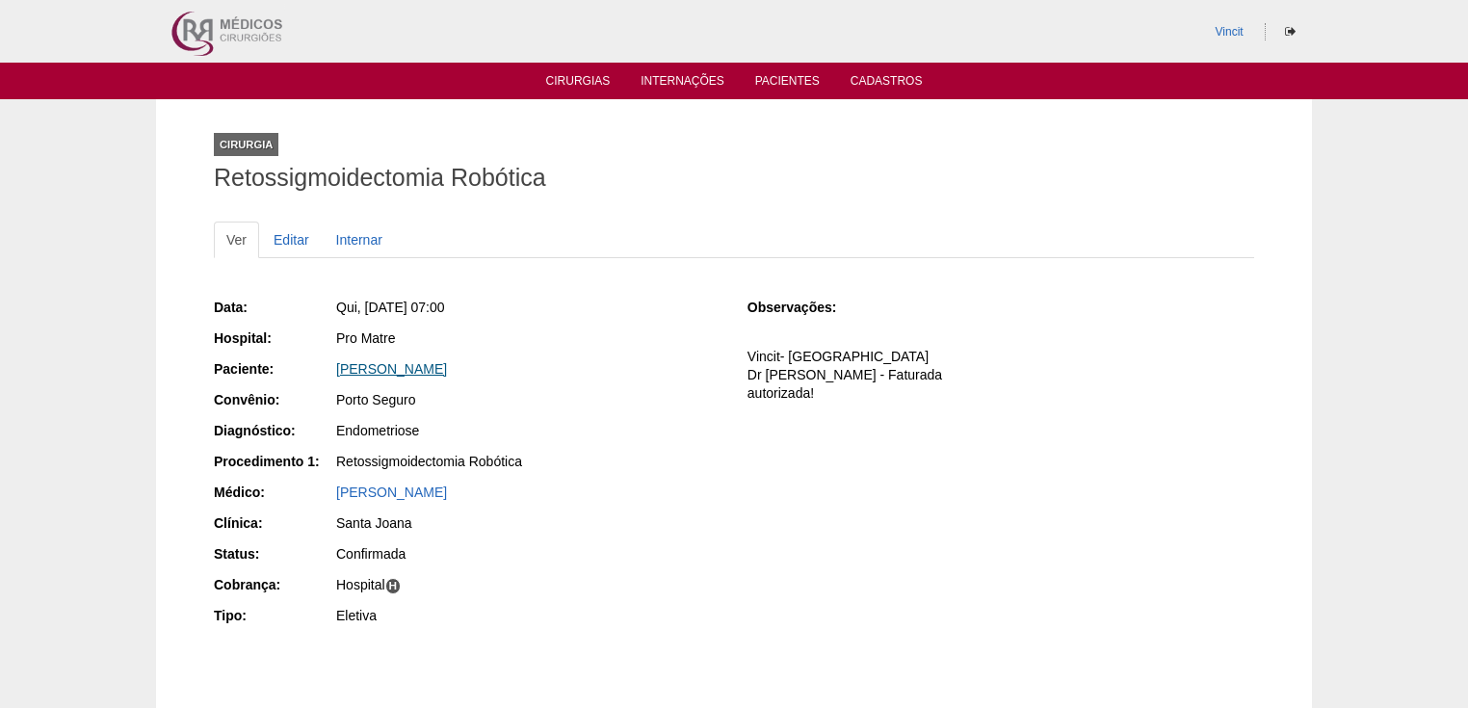
click at [447, 364] on link "MARIANA SANTANA GOMES DE LYRA" at bounding box center [391, 368] width 111 height 15
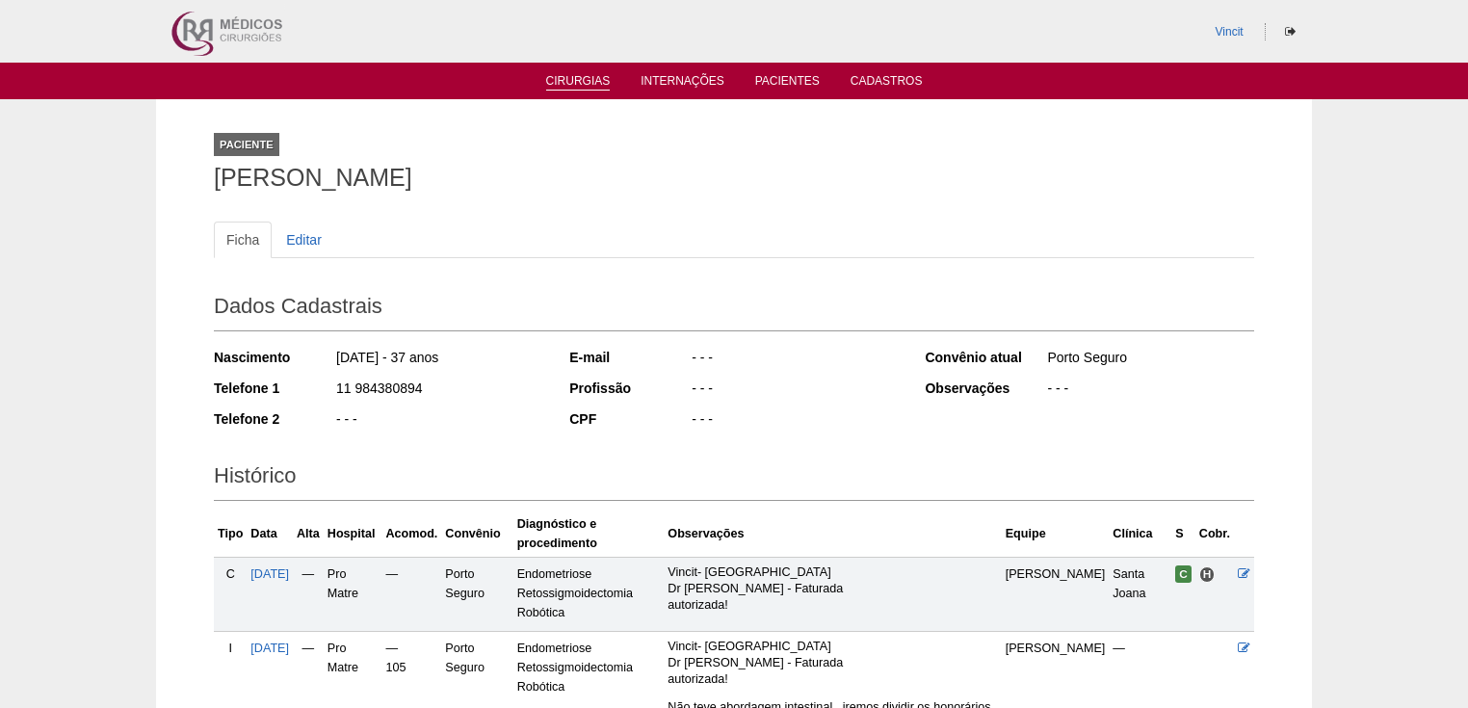
click at [563, 76] on link "Cirurgias" at bounding box center [578, 82] width 65 height 16
